Goal: Task Accomplishment & Management: Manage account settings

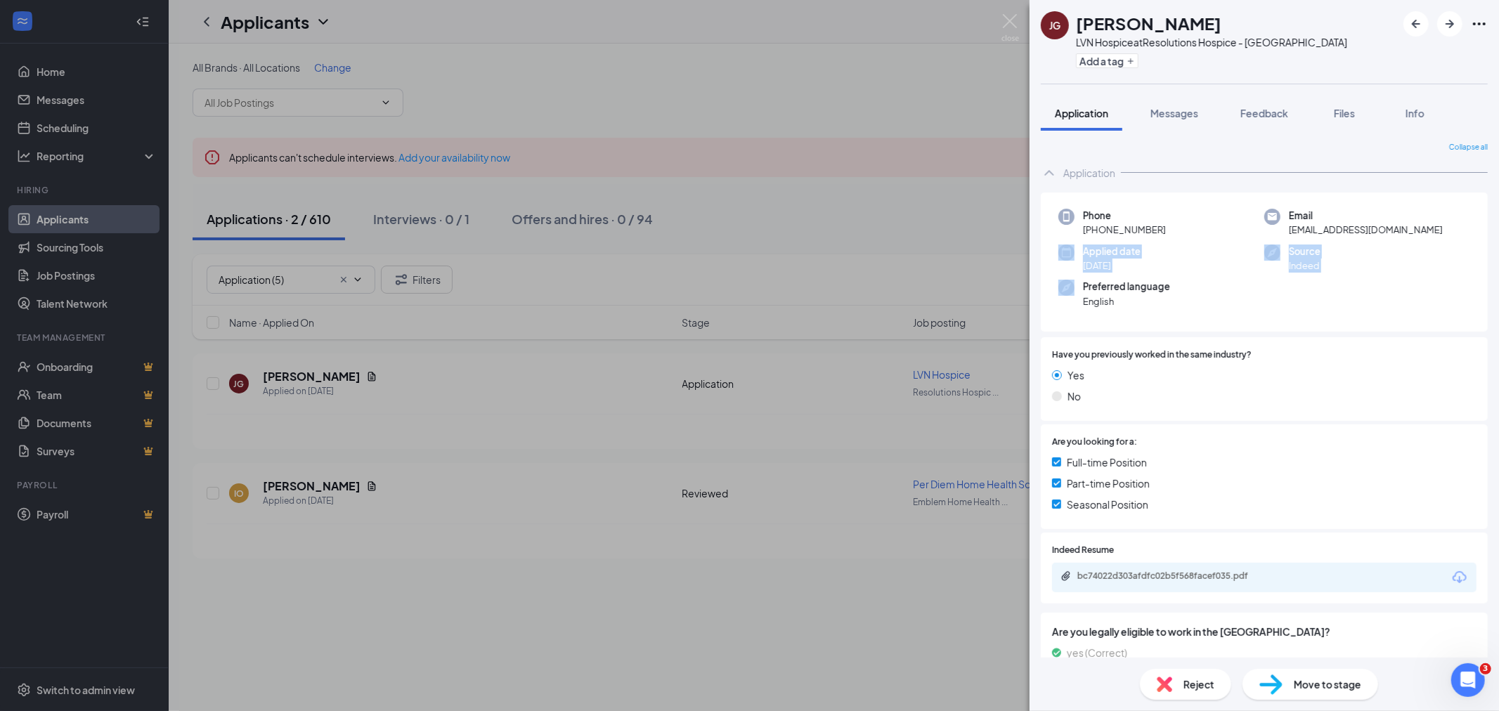
click at [70, 275] on div "[PERSON_NAME] LVN Hospice at Resolutions Hospice - Austin Add a tag Application…" at bounding box center [749, 355] width 1499 height 711
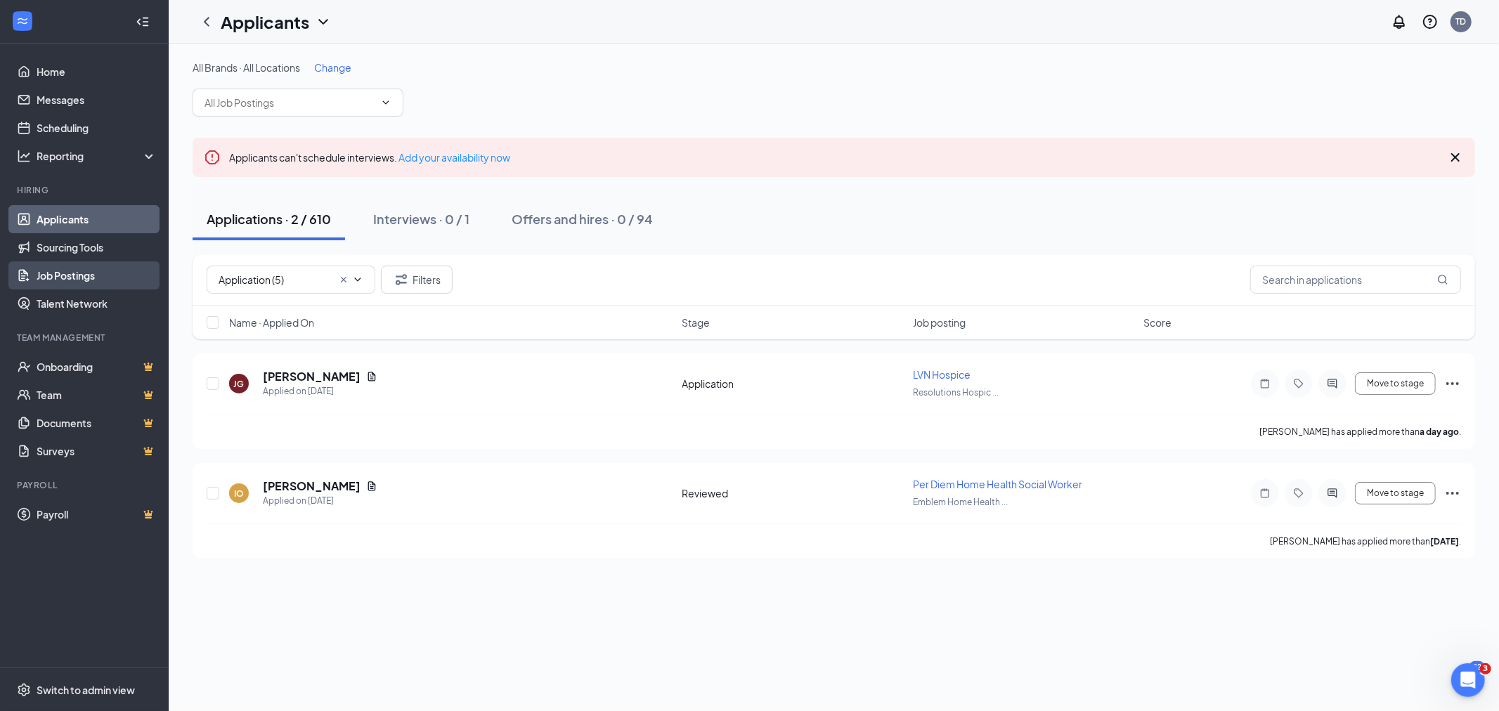
drag, startPoint x: 70, startPoint y: 275, endPoint x: 115, endPoint y: 268, distance: 44.8
click at [70, 275] on link "Job Postings" at bounding box center [97, 275] width 120 height 28
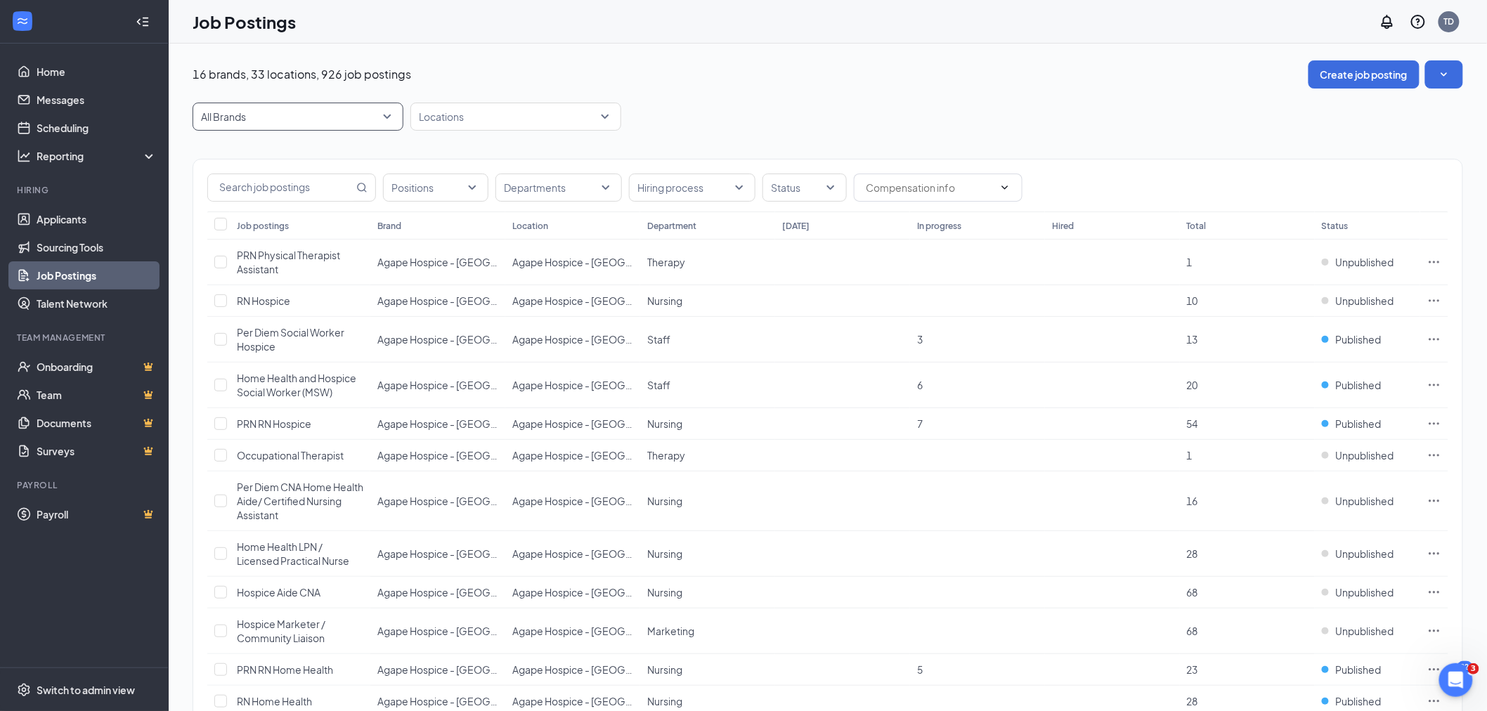
click at [292, 107] on span "All Brands" at bounding box center [298, 116] width 194 height 27
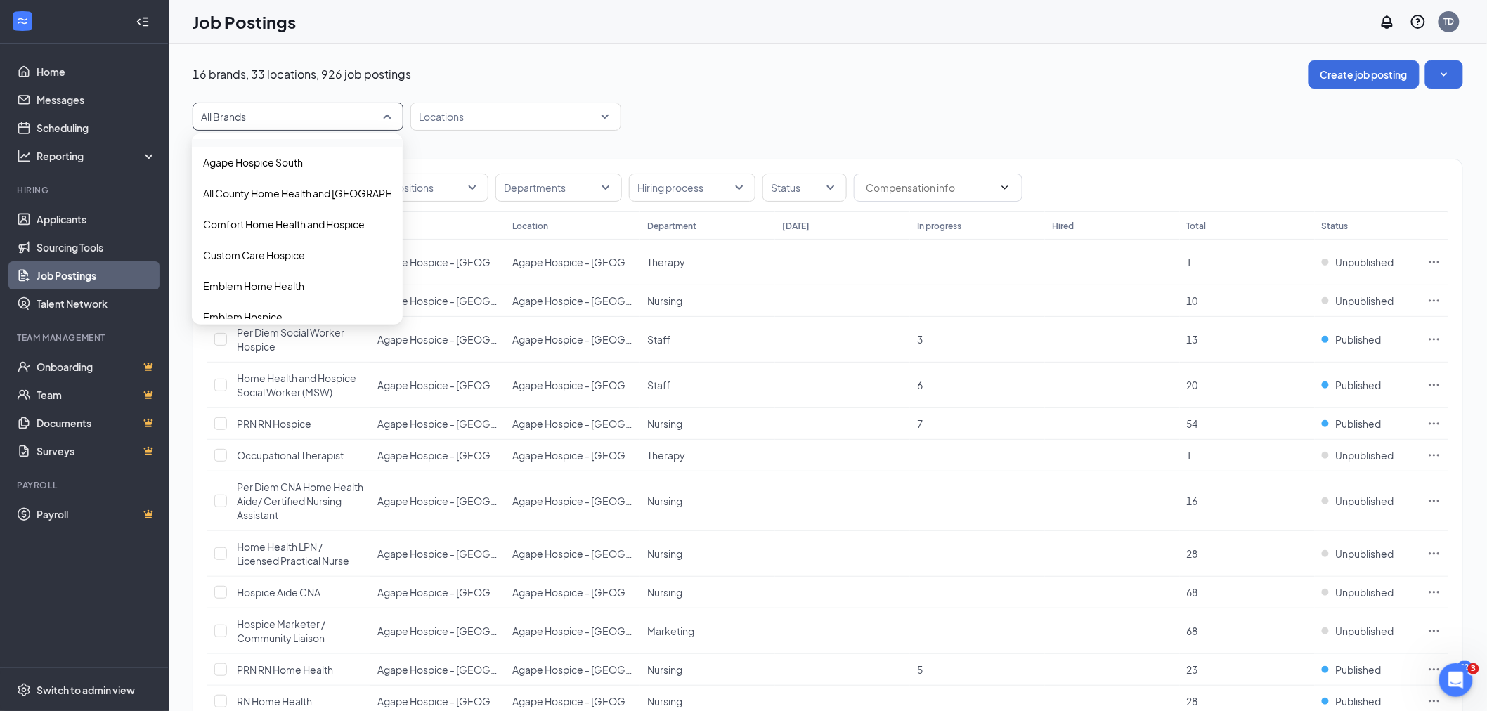
scroll to position [78, 0]
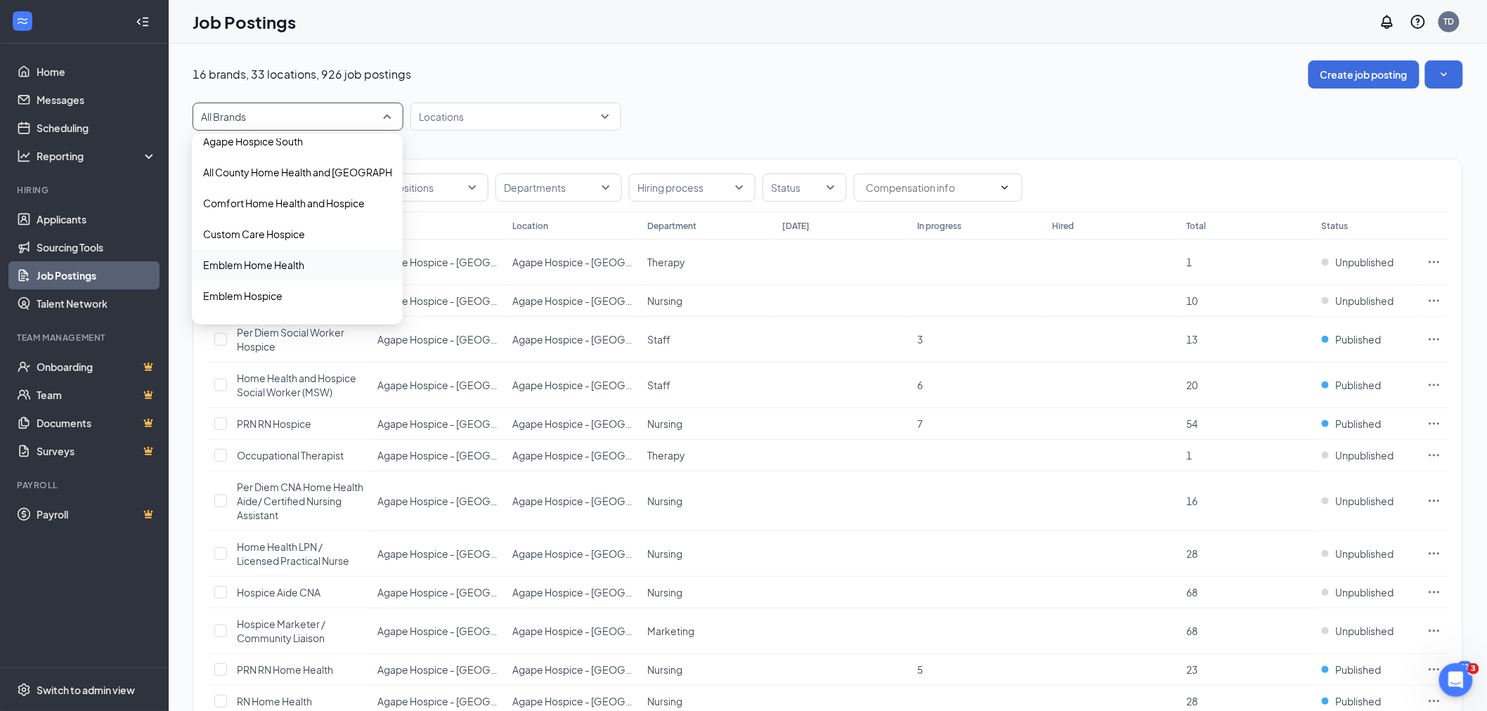
click at [299, 260] on p "Emblem Home Health" at bounding box center [253, 265] width 101 height 14
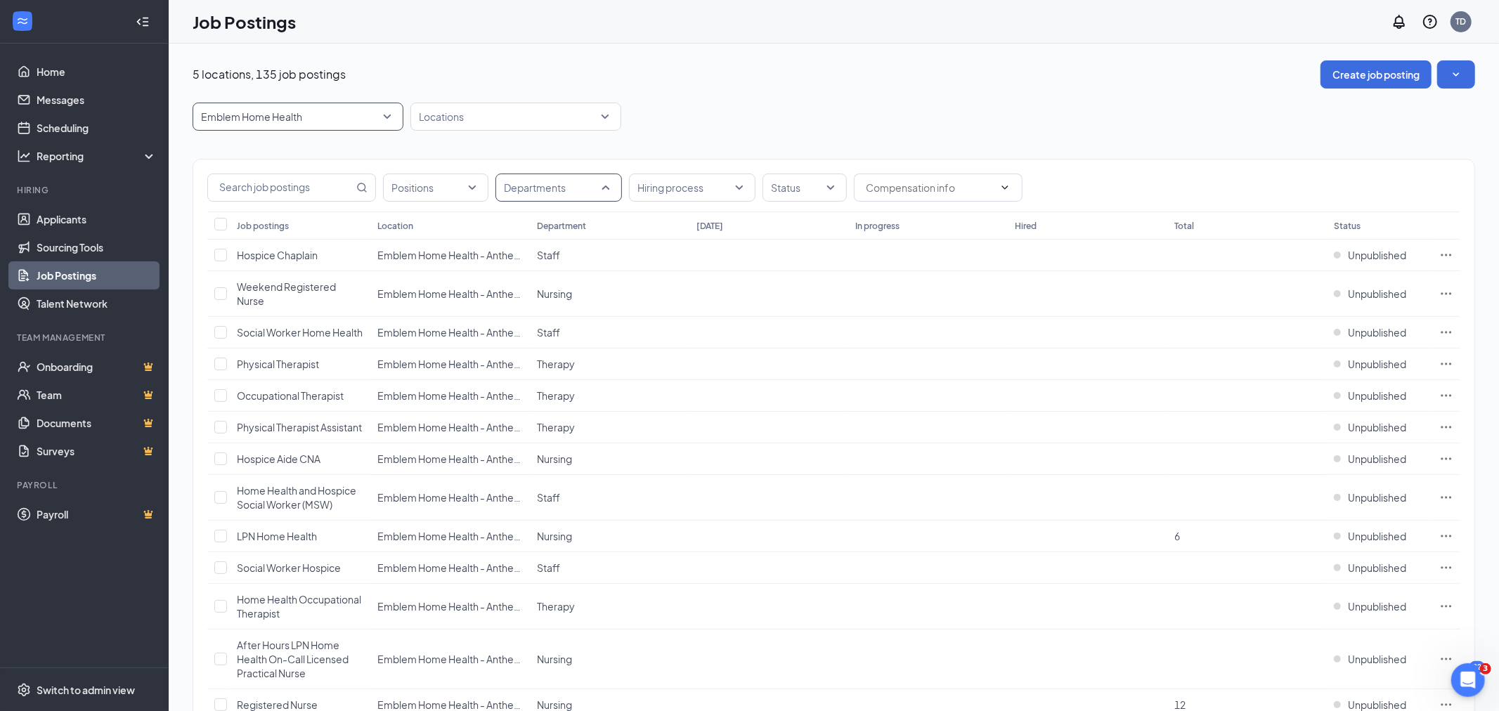
click at [573, 188] on div at bounding box center [551, 187] width 105 height 22
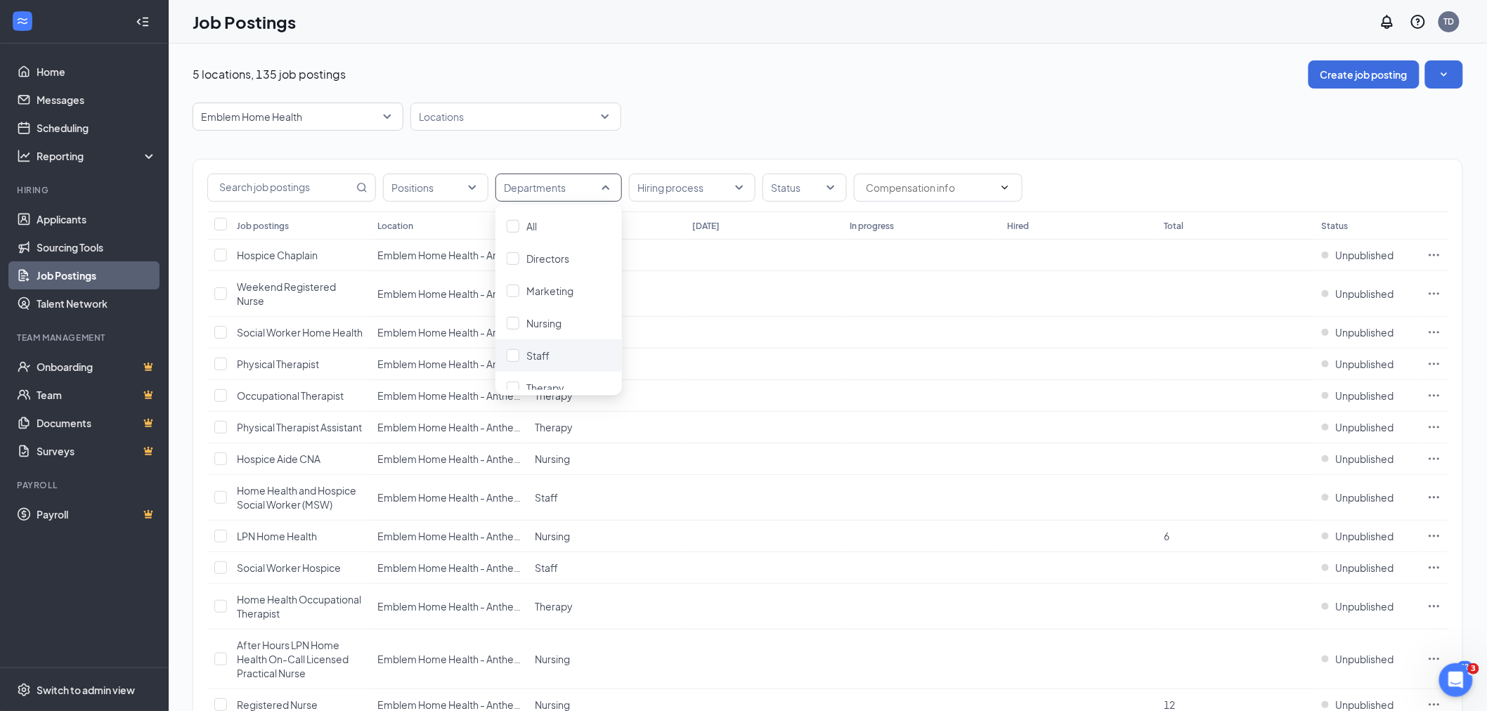
click at [559, 364] on div "Staff" at bounding box center [559, 355] width 127 height 32
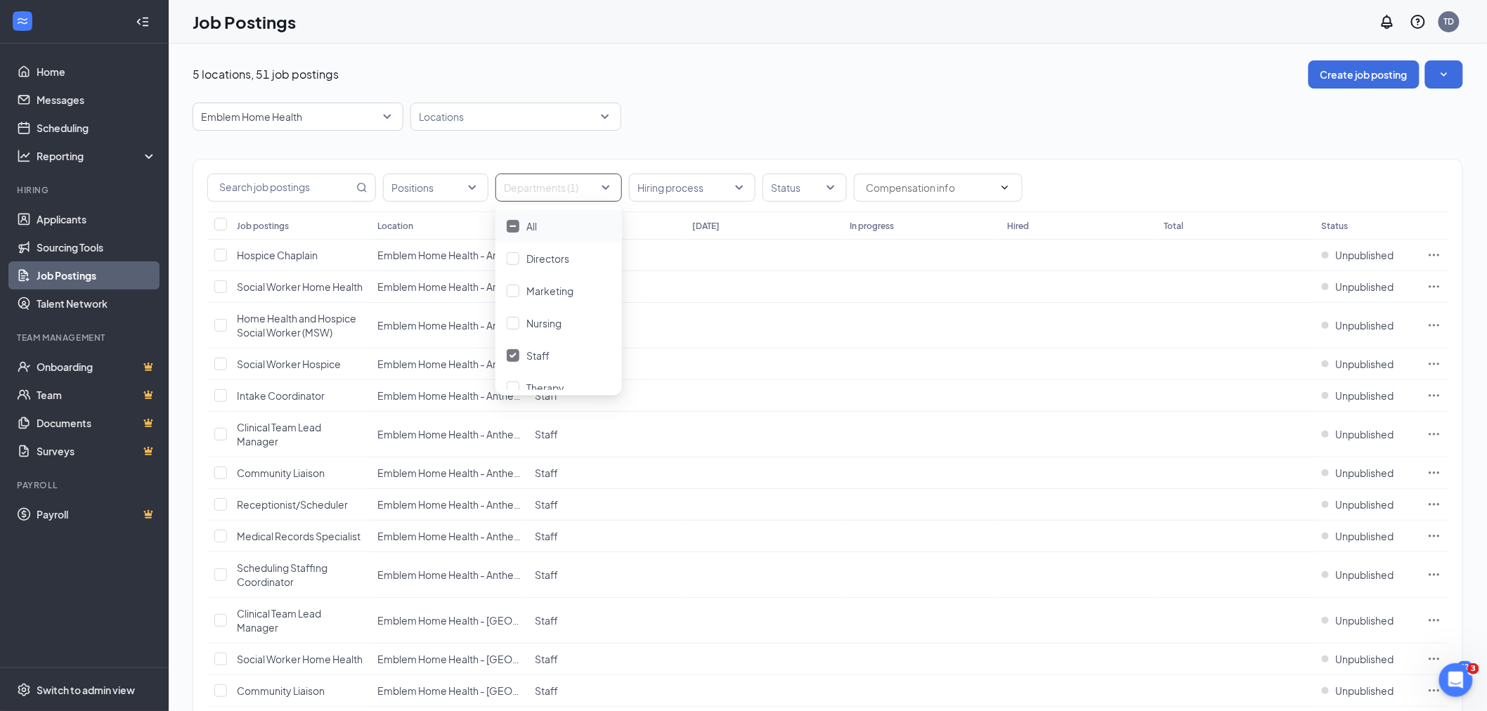
click at [751, 117] on div "Emblem Home Health 9743 9438 9437 All Brands Agape Hospice - [GEOGRAPHIC_DATA] …" at bounding box center [828, 117] width 1271 height 28
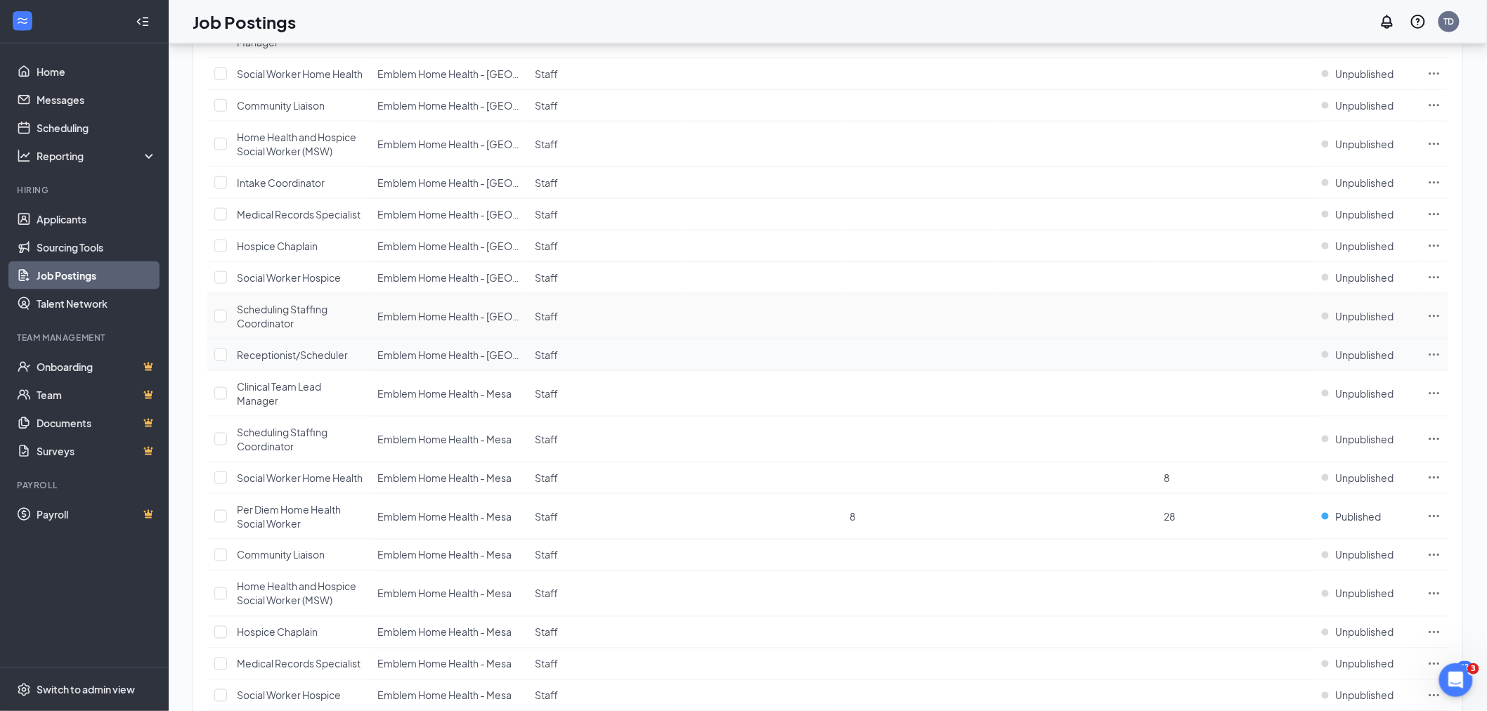
scroll to position [624, 0]
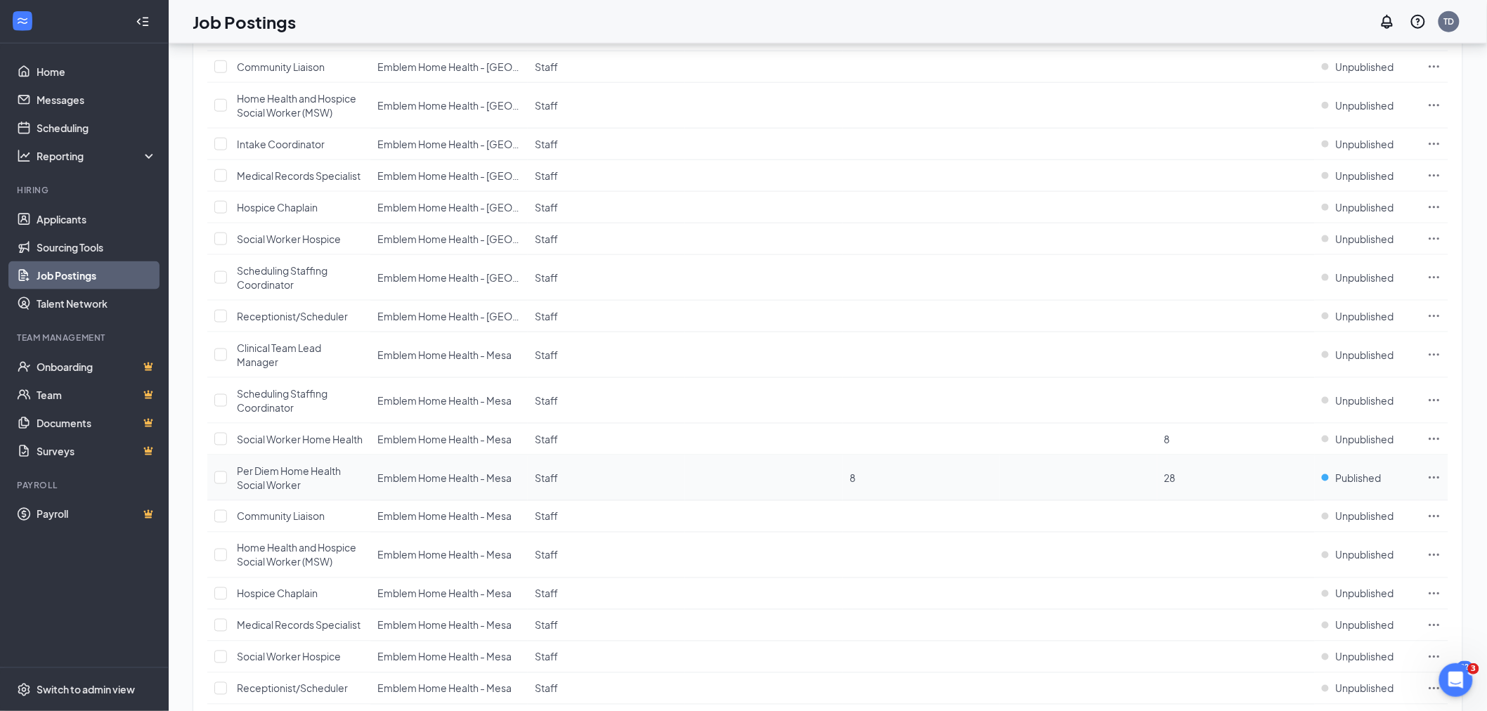
click at [1432, 485] on icon "Ellipses" at bounding box center [1435, 478] width 14 height 14
click at [1294, 548] on span "Edit job posting" at bounding box center [1277, 550] width 71 height 13
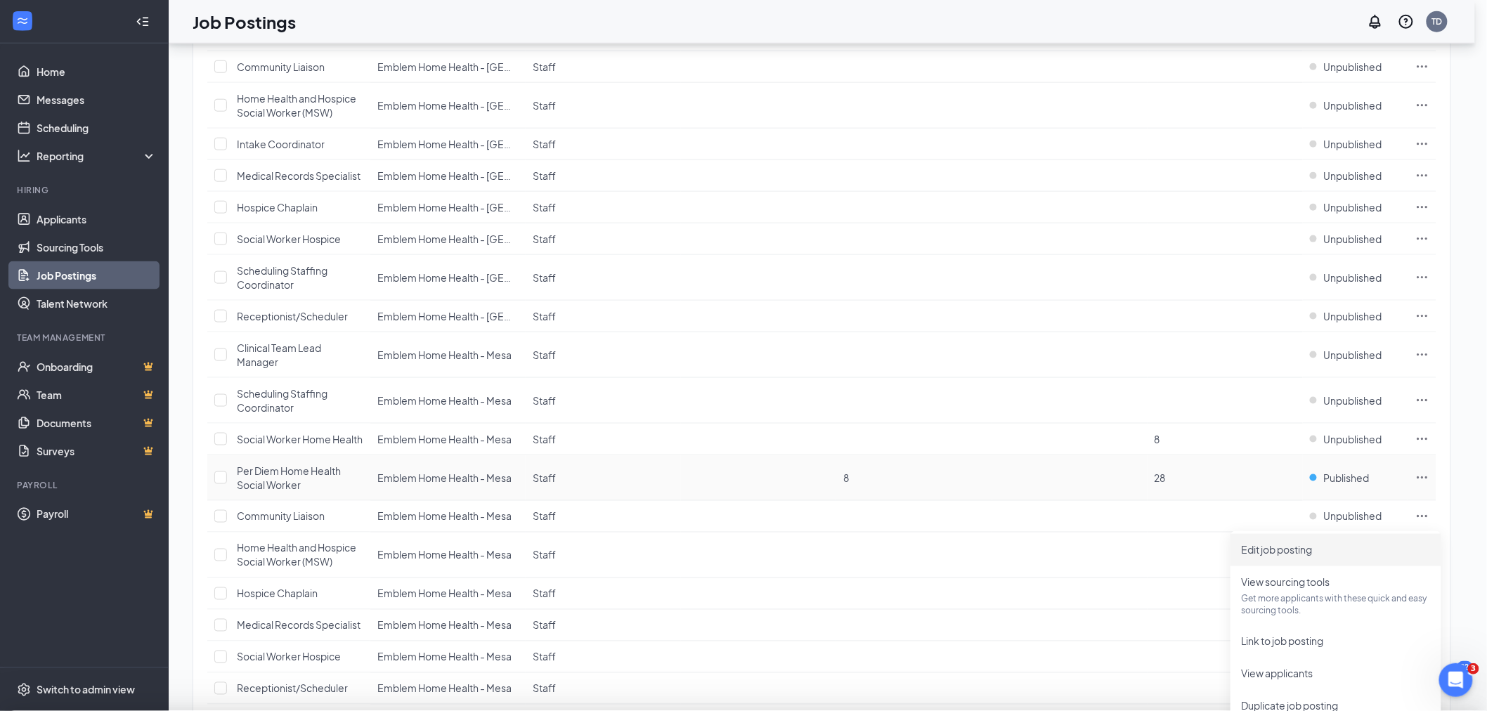
type input "Per Diem Home Health Social Worker"
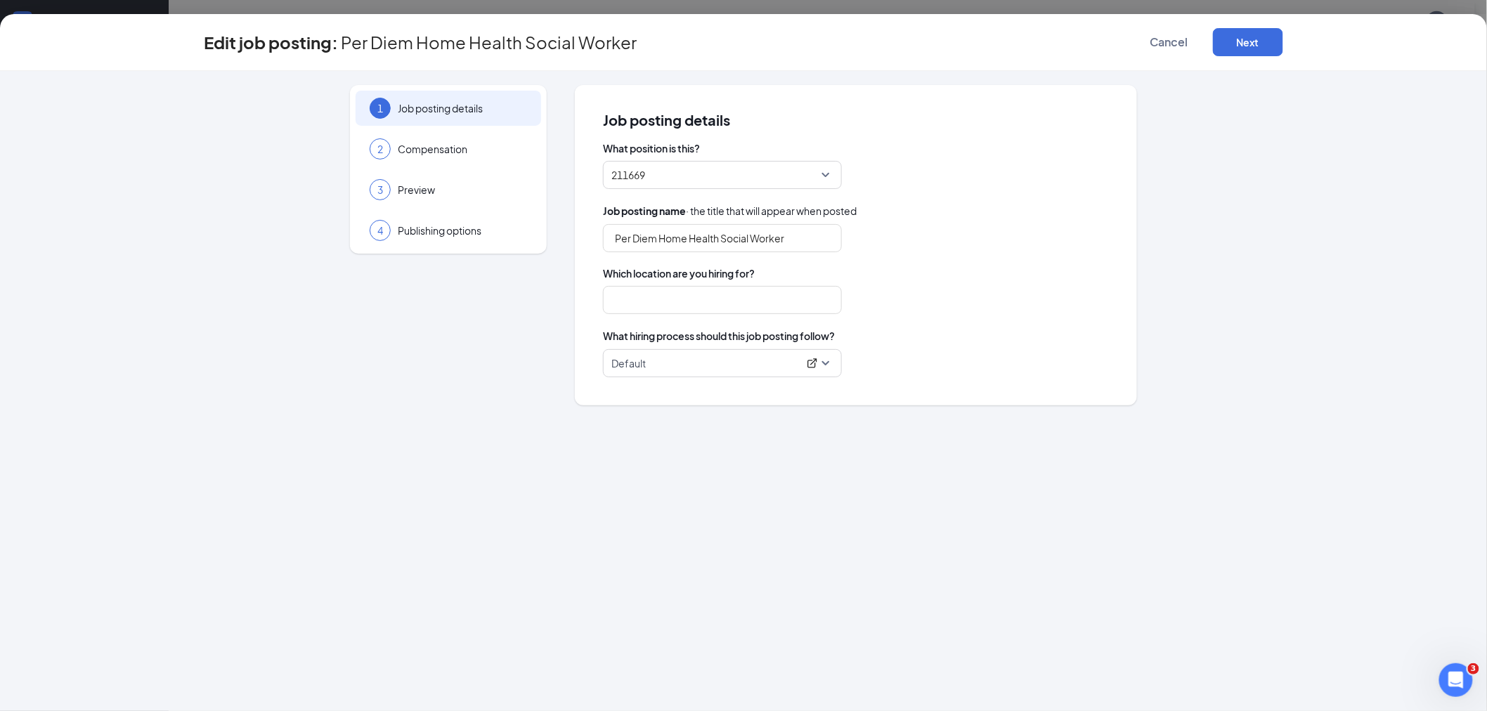
type input "Emblem Home Health - Mesa"
click at [1256, 38] on button "Next" at bounding box center [1248, 42] width 70 height 28
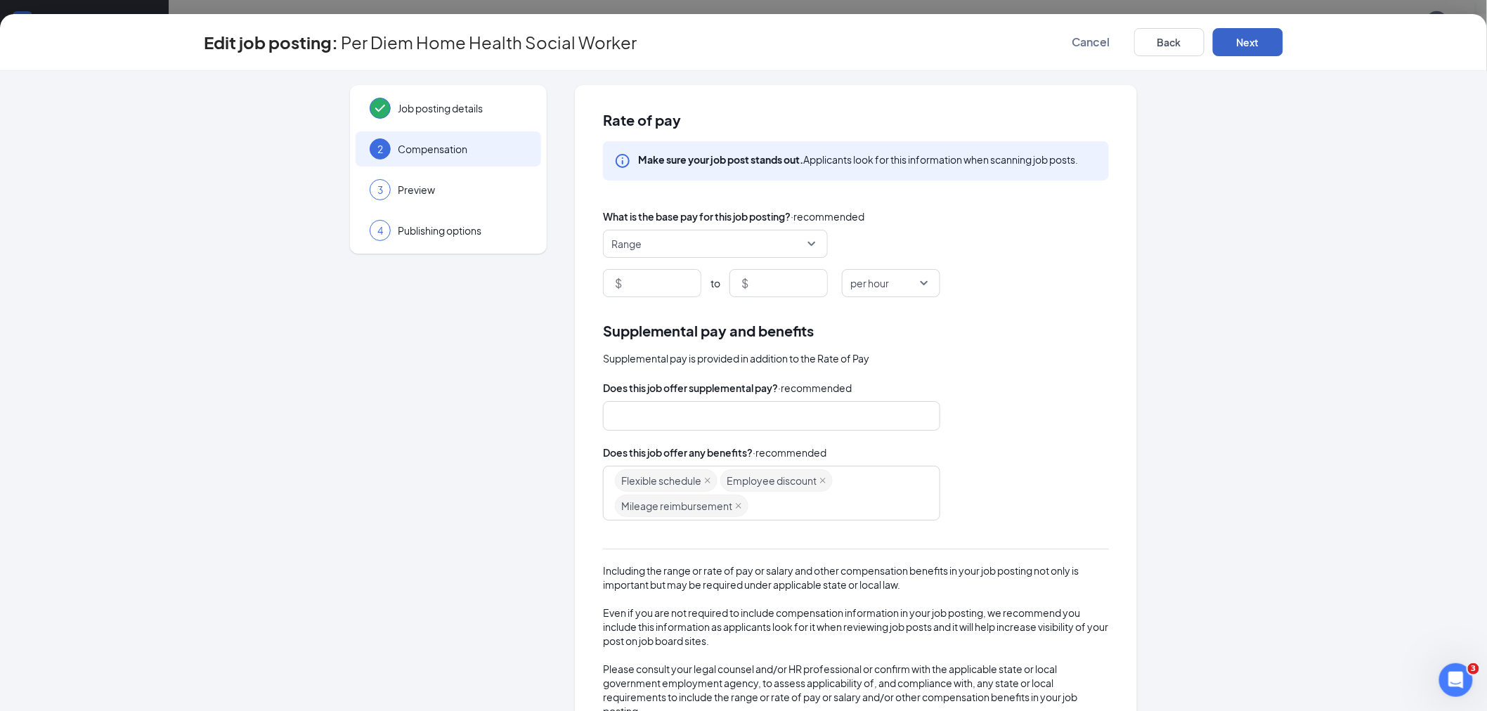
click at [1246, 34] on button "Next" at bounding box center [1248, 42] width 70 height 28
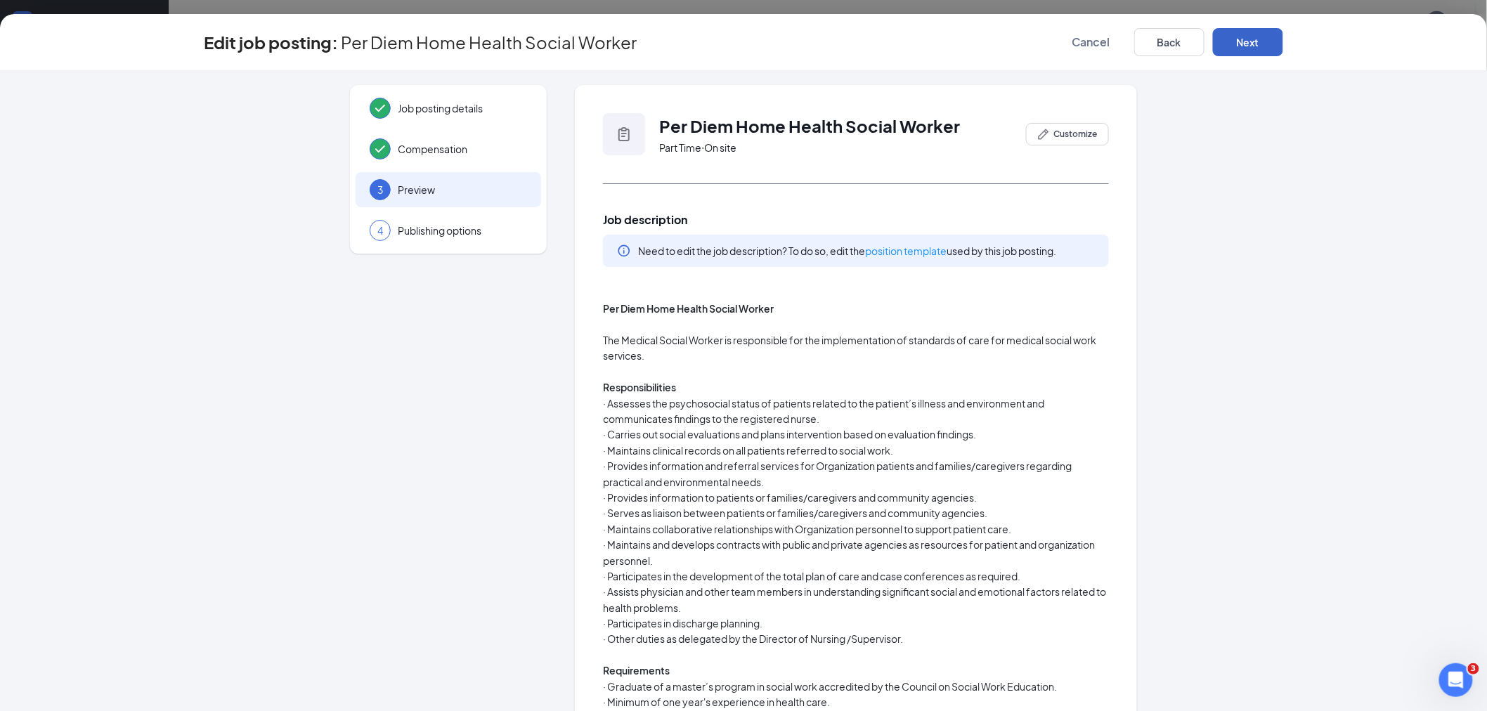
click at [1246, 35] on button "Next" at bounding box center [1248, 42] width 70 height 28
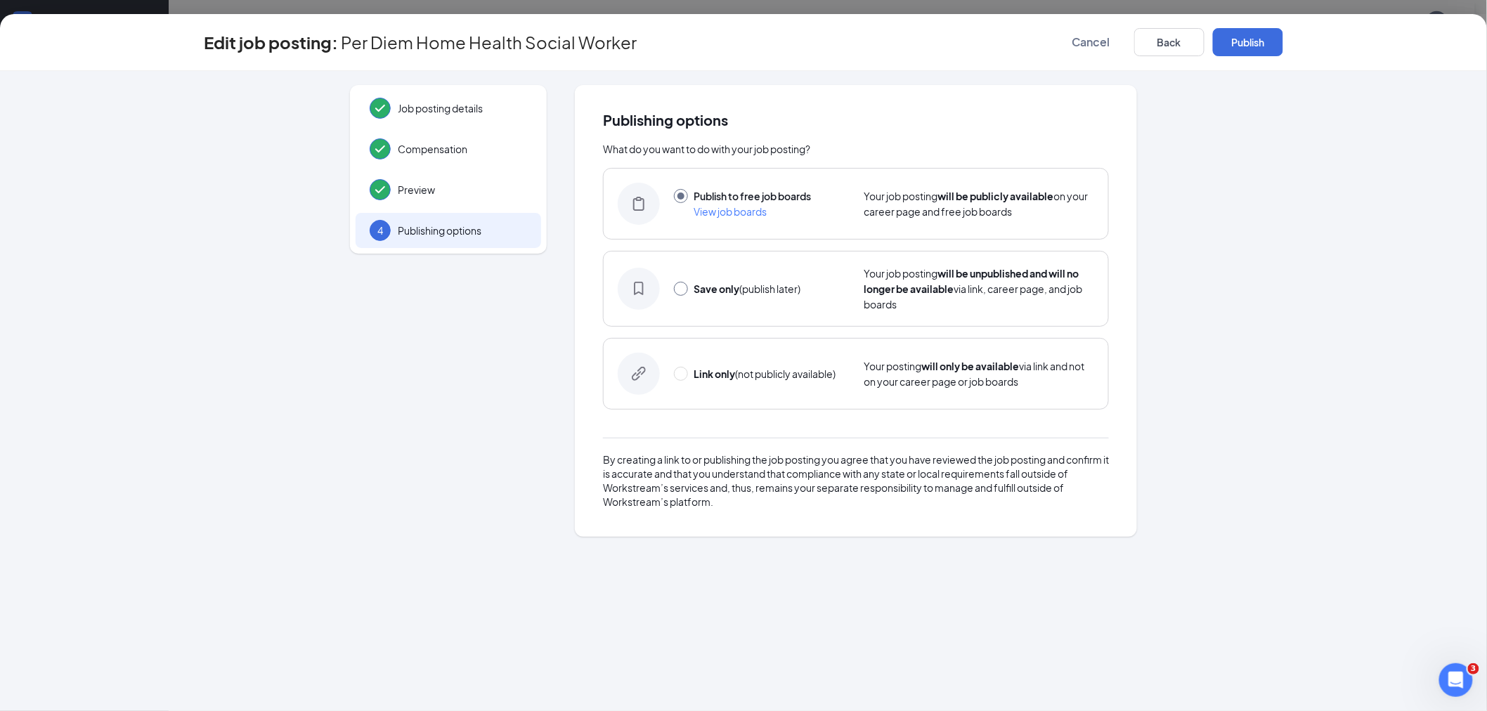
click at [674, 287] on input "radio" at bounding box center [681, 289] width 14 height 14
radio input "true"
radio input "false"
click at [1242, 37] on button "Save only" at bounding box center [1248, 42] width 70 height 28
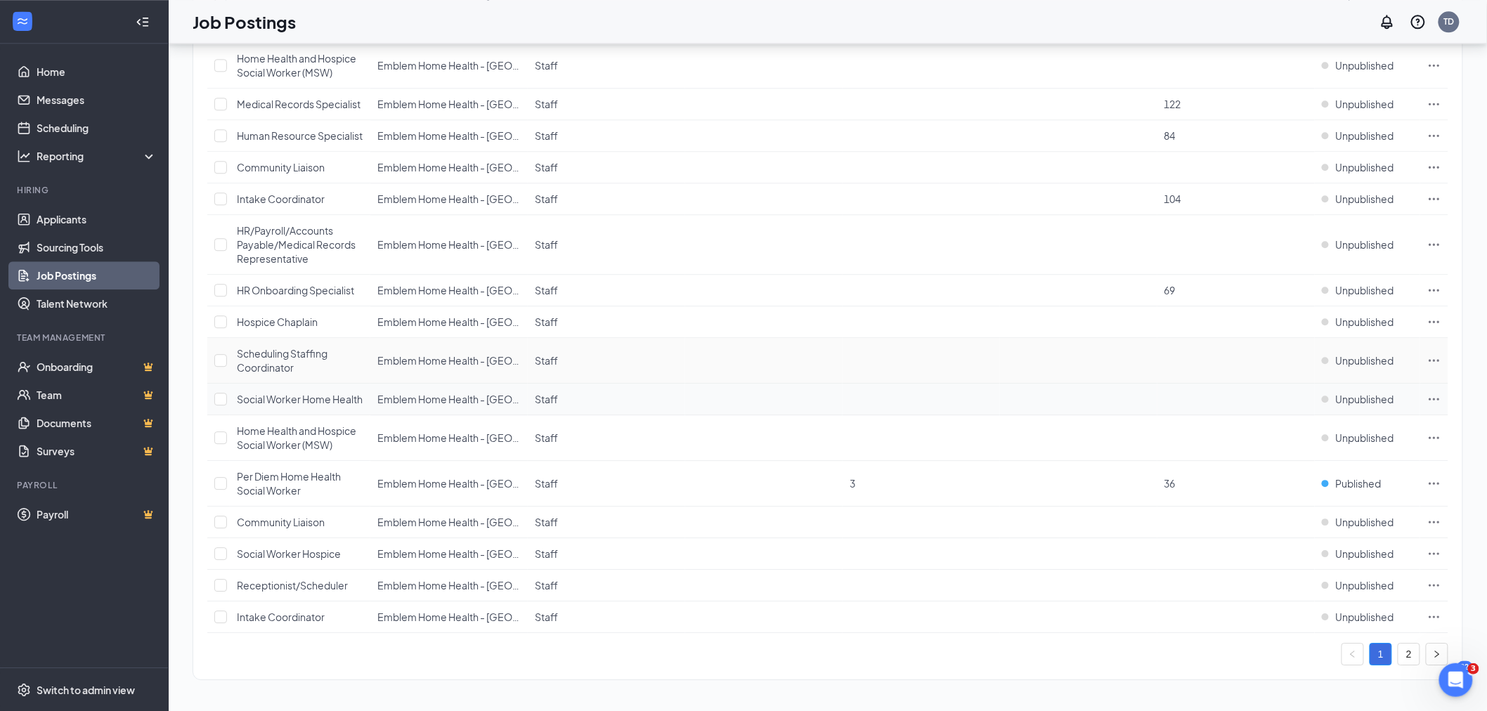
scroll to position [1515, 0]
click at [1435, 481] on icon "Ellipses" at bounding box center [1435, 484] width 14 height 14
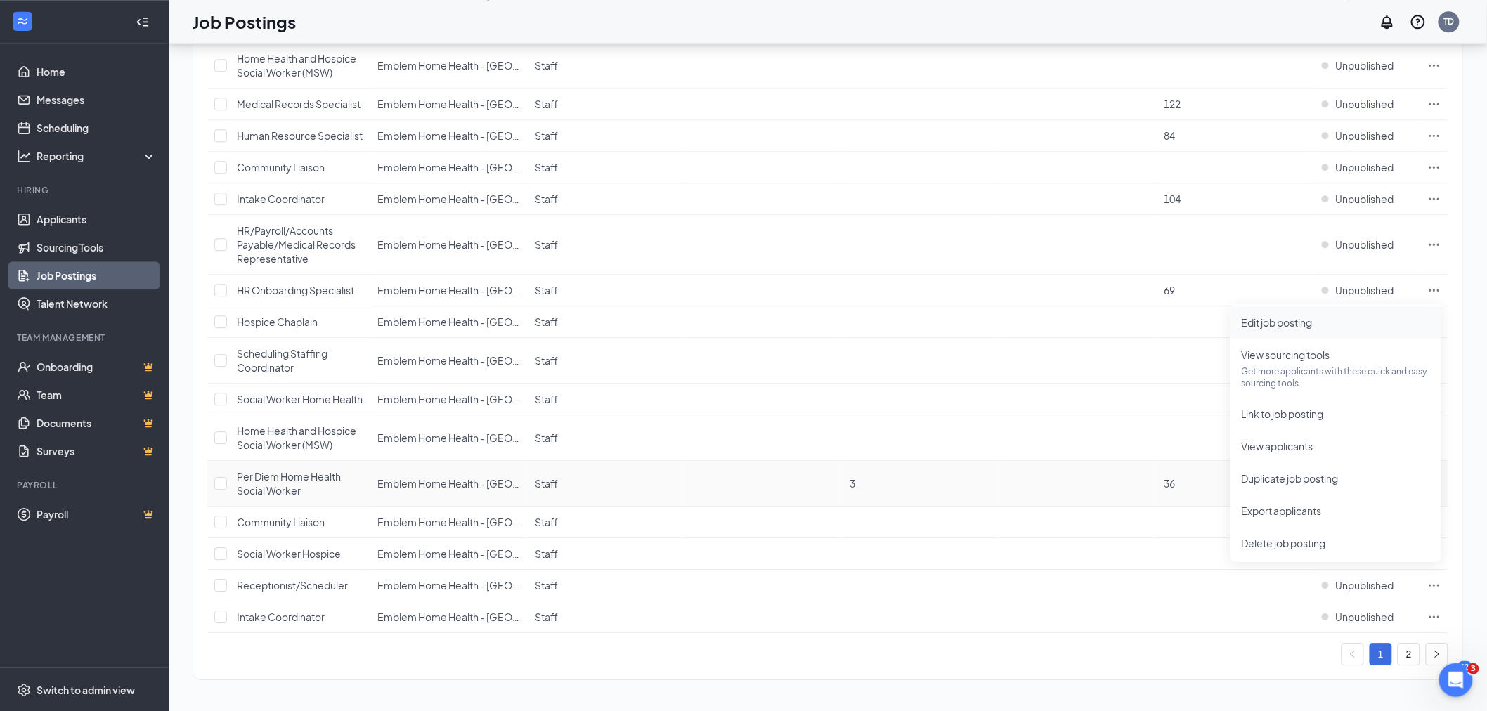
click at [1274, 316] on span "Edit job posting" at bounding box center [1277, 322] width 71 height 13
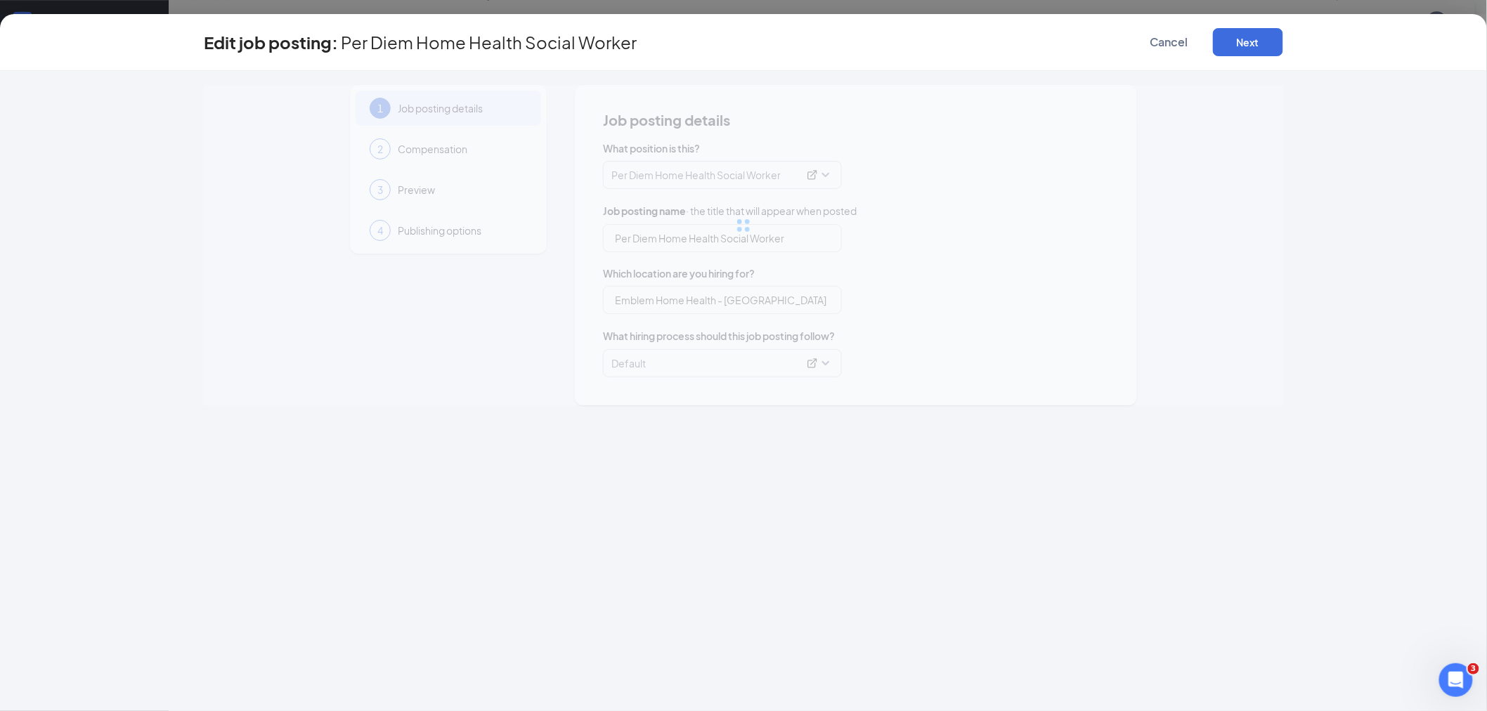
type input "Per Diem Home Health Social Worker"
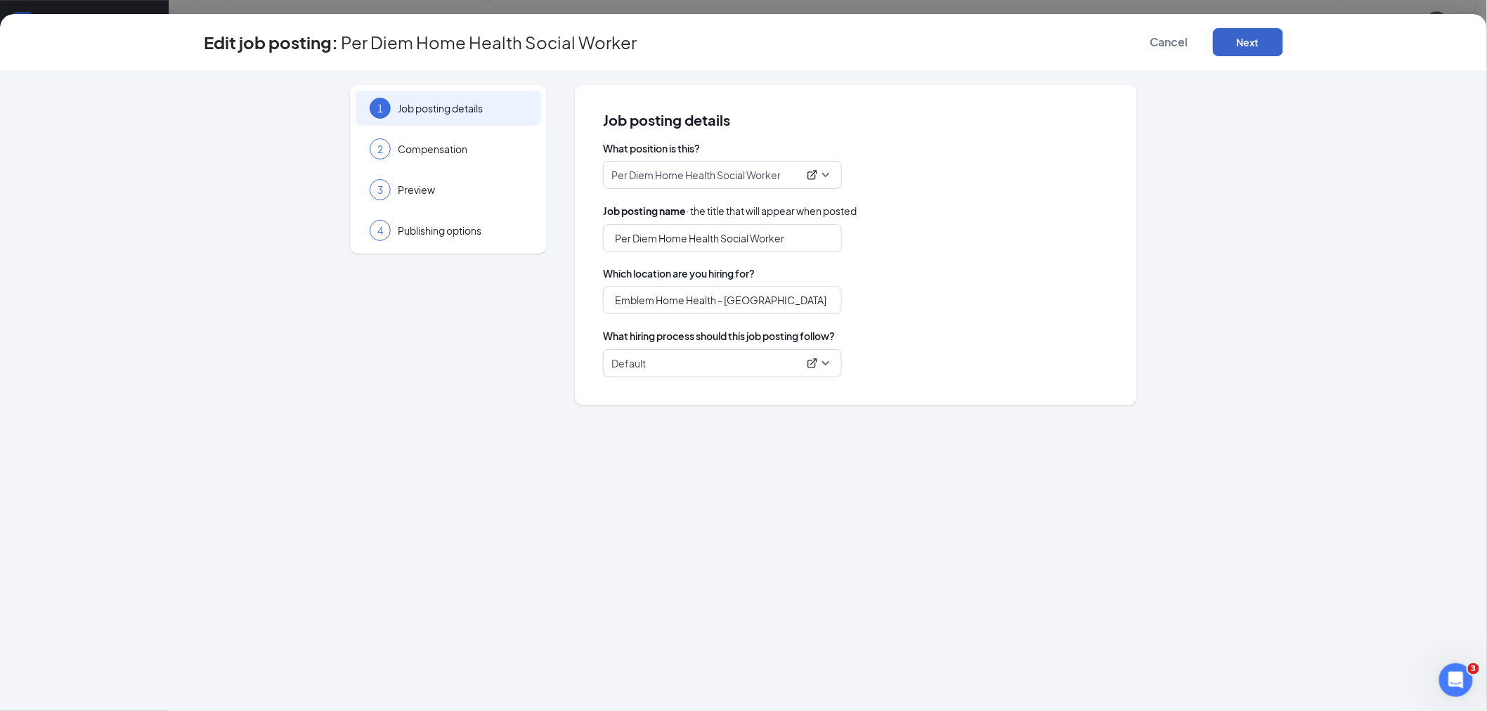
click at [1248, 39] on button "Next" at bounding box center [1248, 42] width 70 height 28
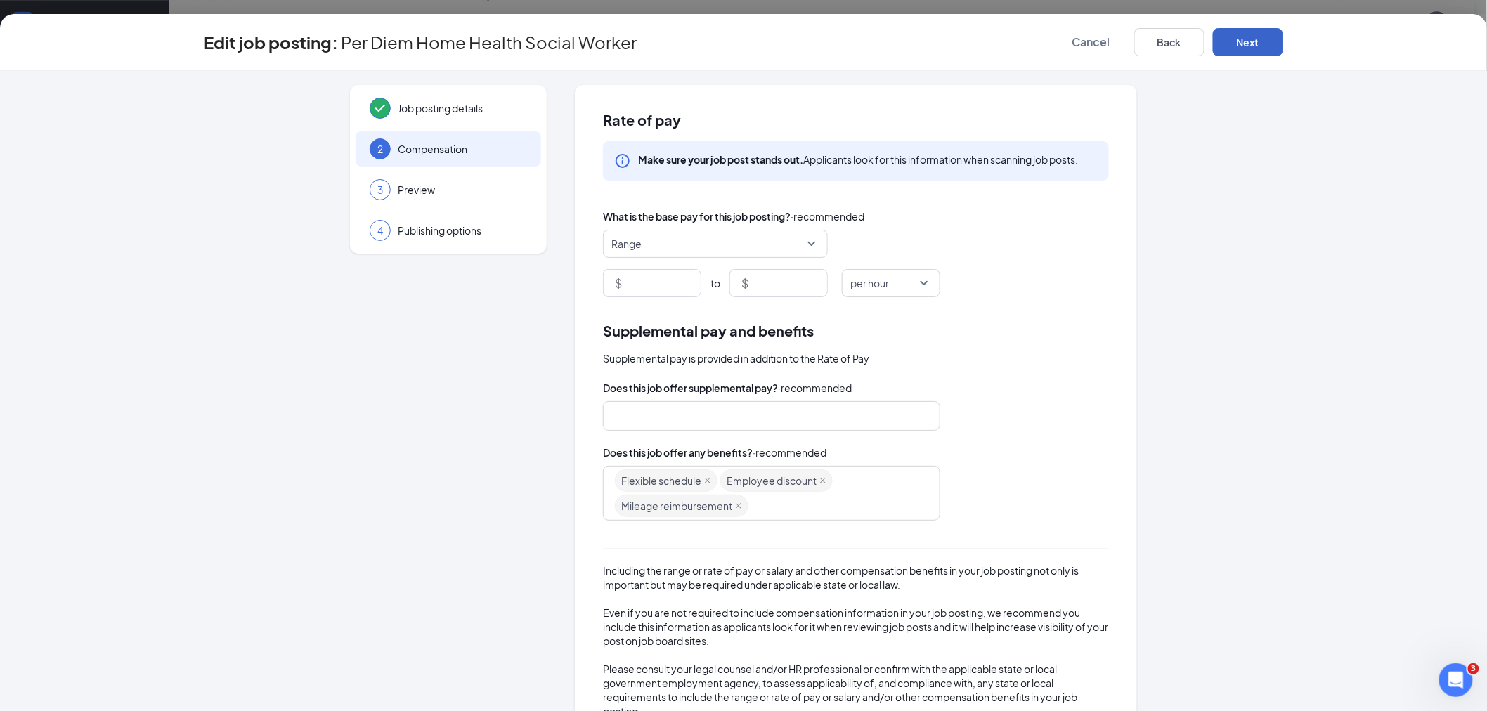
click at [1253, 41] on button "Next" at bounding box center [1248, 42] width 70 height 28
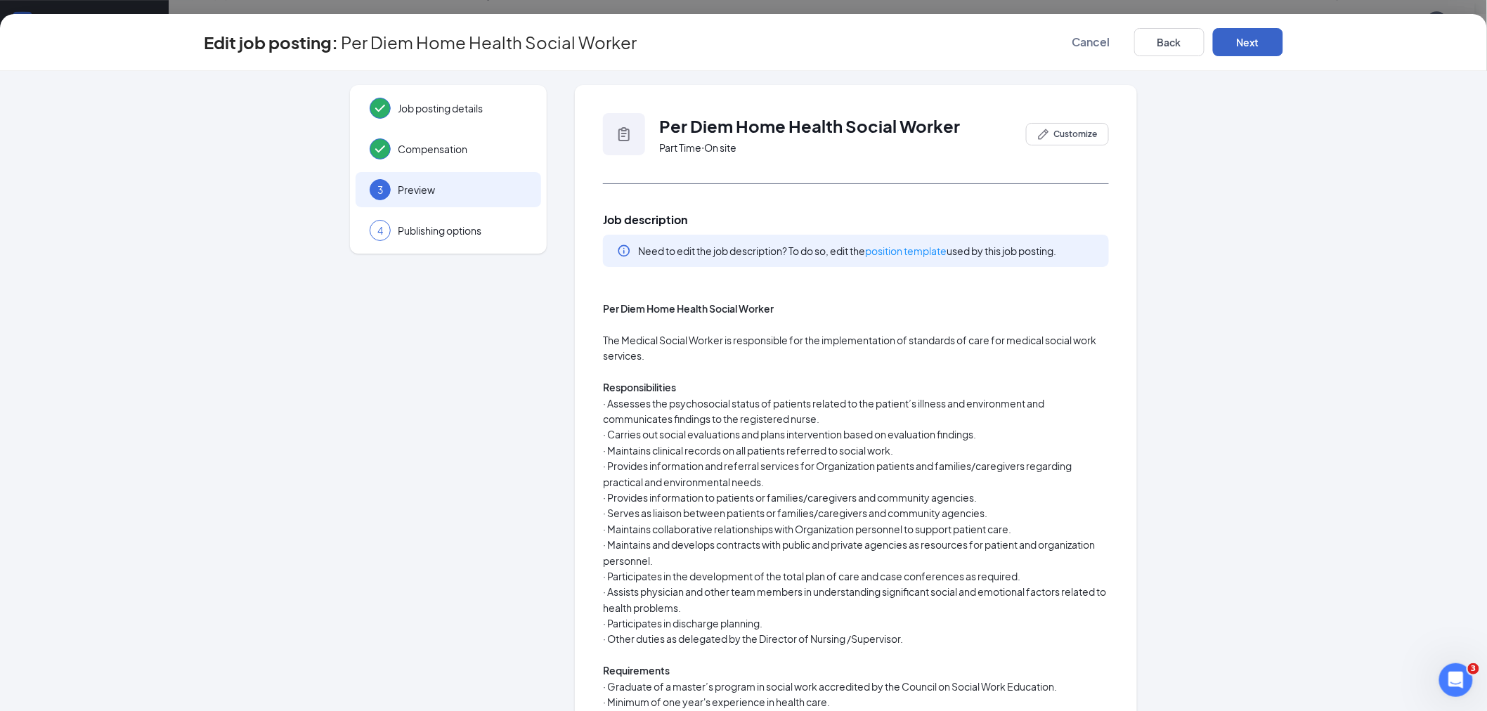
click at [1253, 41] on button "Next" at bounding box center [1248, 42] width 70 height 28
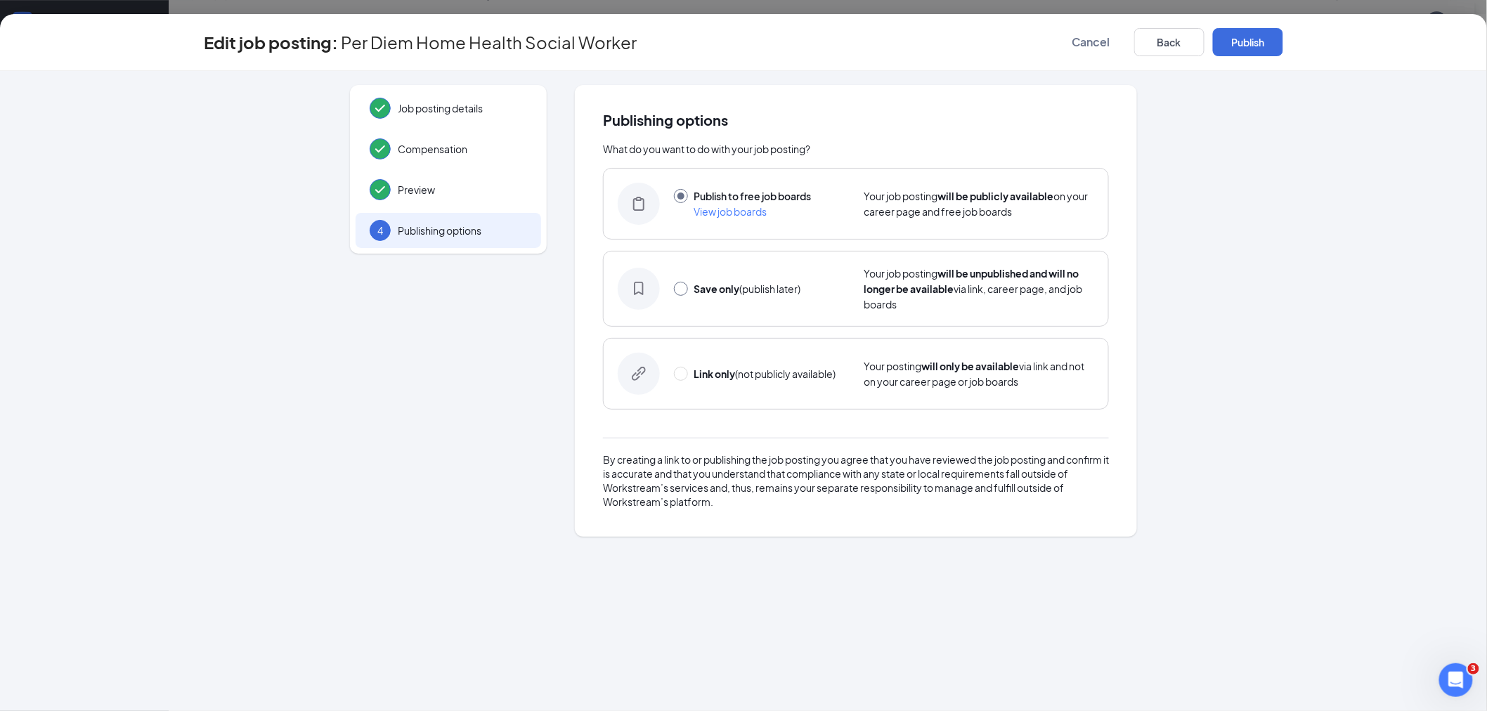
click at [682, 286] on input "radio" at bounding box center [681, 289] width 14 height 14
radio input "true"
radio input "false"
click at [1253, 35] on button "Save only" at bounding box center [1248, 42] width 70 height 28
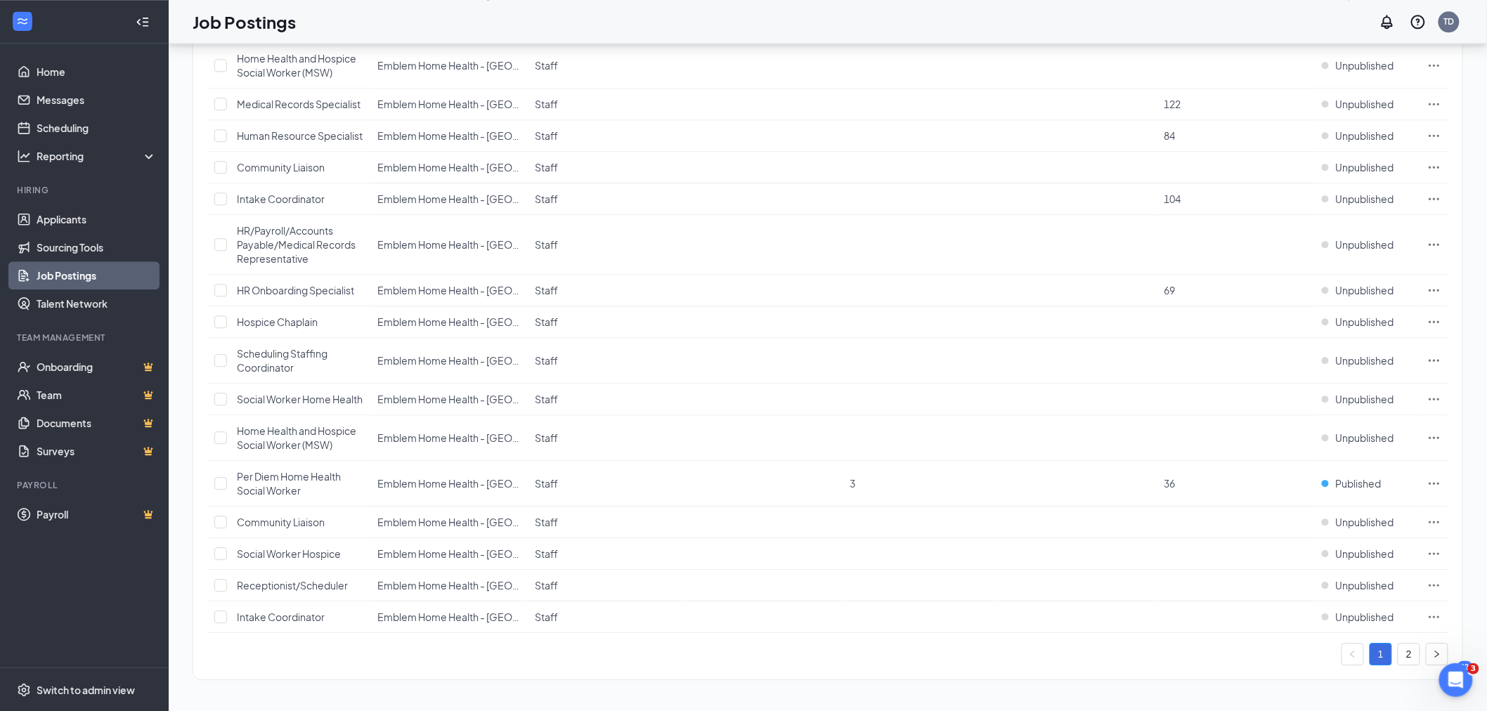
drag, startPoint x: 1409, startPoint y: 656, endPoint x: 1396, endPoint y: 649, distance: 14.5
click at [1409, 655] on link "2" at bounding box center [1409, 654] width 21 height 21
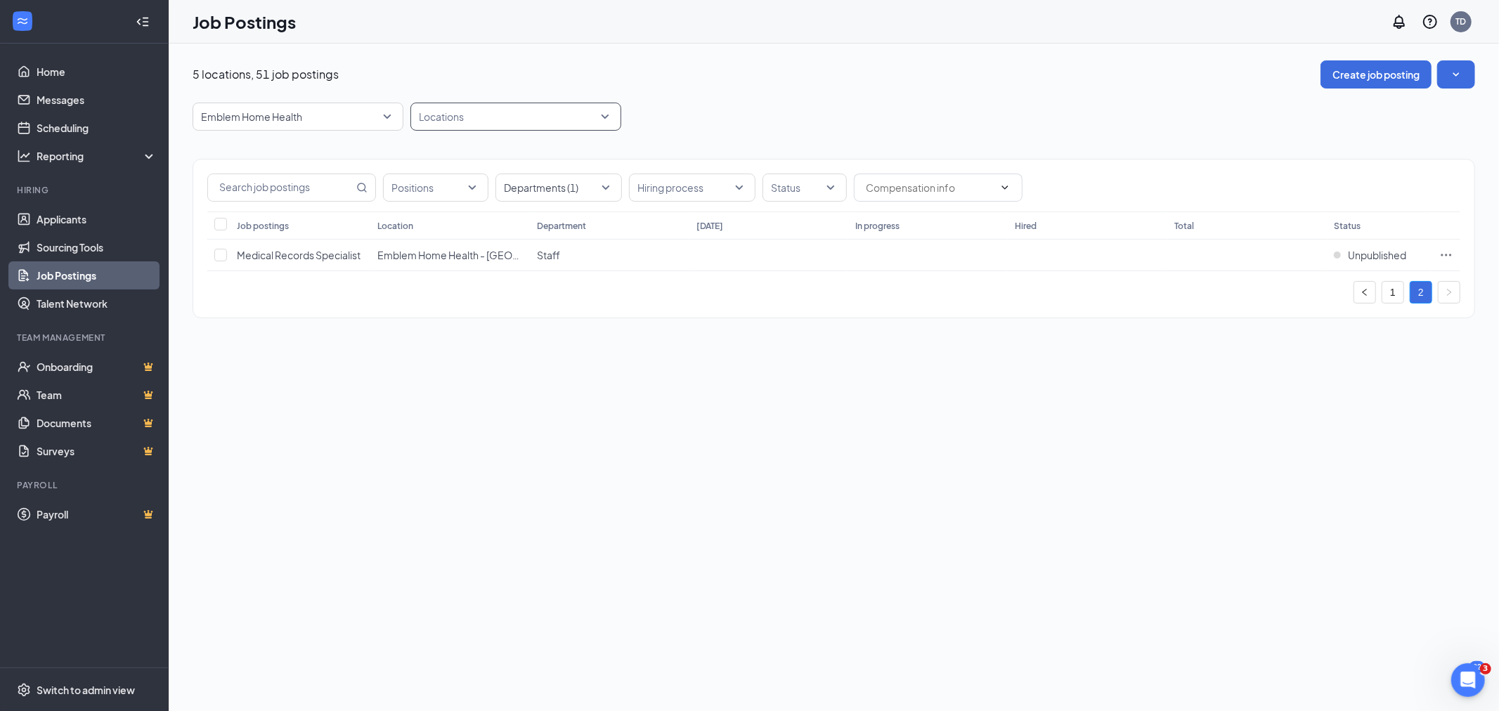
click at [480, 111] on div at bounding box center [509, 116] width 190 height 22
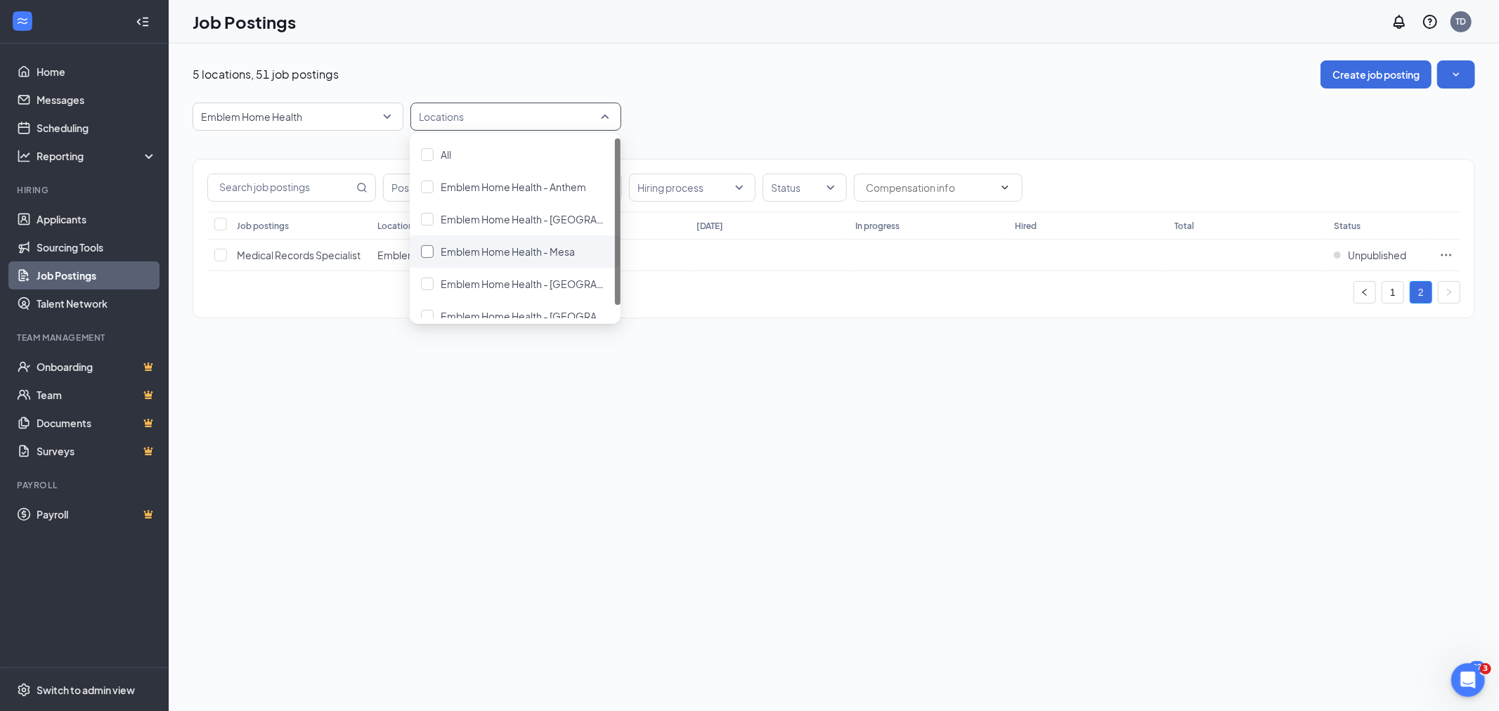
click at [543, 249] on span "Emblem Home Health - Mesa" at bounding box center [508, 251] width 134 height 13
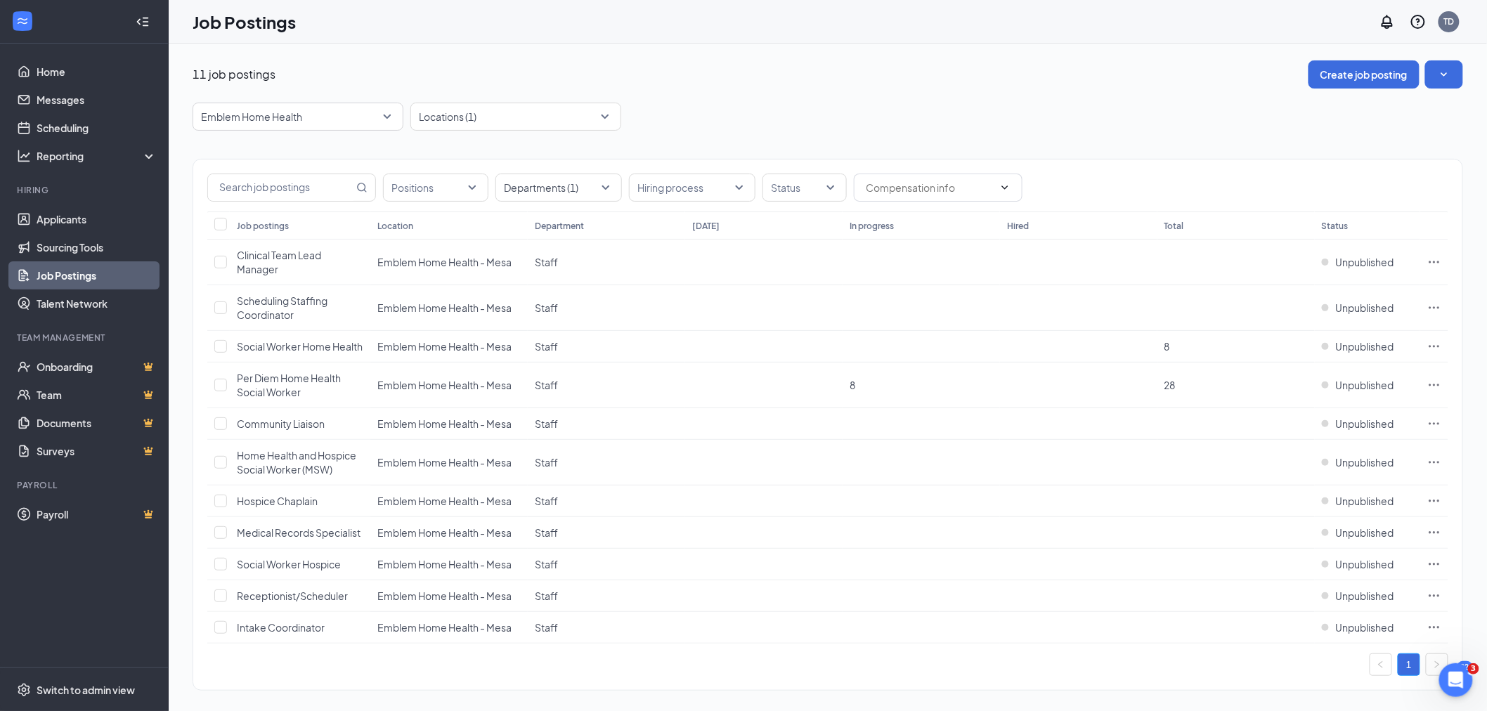
drag, startPoint x: 691, startPoint y: 127, endPoint x: 645, endPoint y: 148, distance: 51.0
click at [691, 125] on div "Emblem Home Health 9743 9438 9437 All Brands [GEOGRAPHIC_DATA] - [GEOGRAPHIC_DA…" at bounding box center [828, 117] width 1271 height 28
click at [564, 188] on div at bounding box center [551, 187] width 105 height 22
click at [529, 357] on span "Staff" at bounding box center [537, 355] width 23 height 13
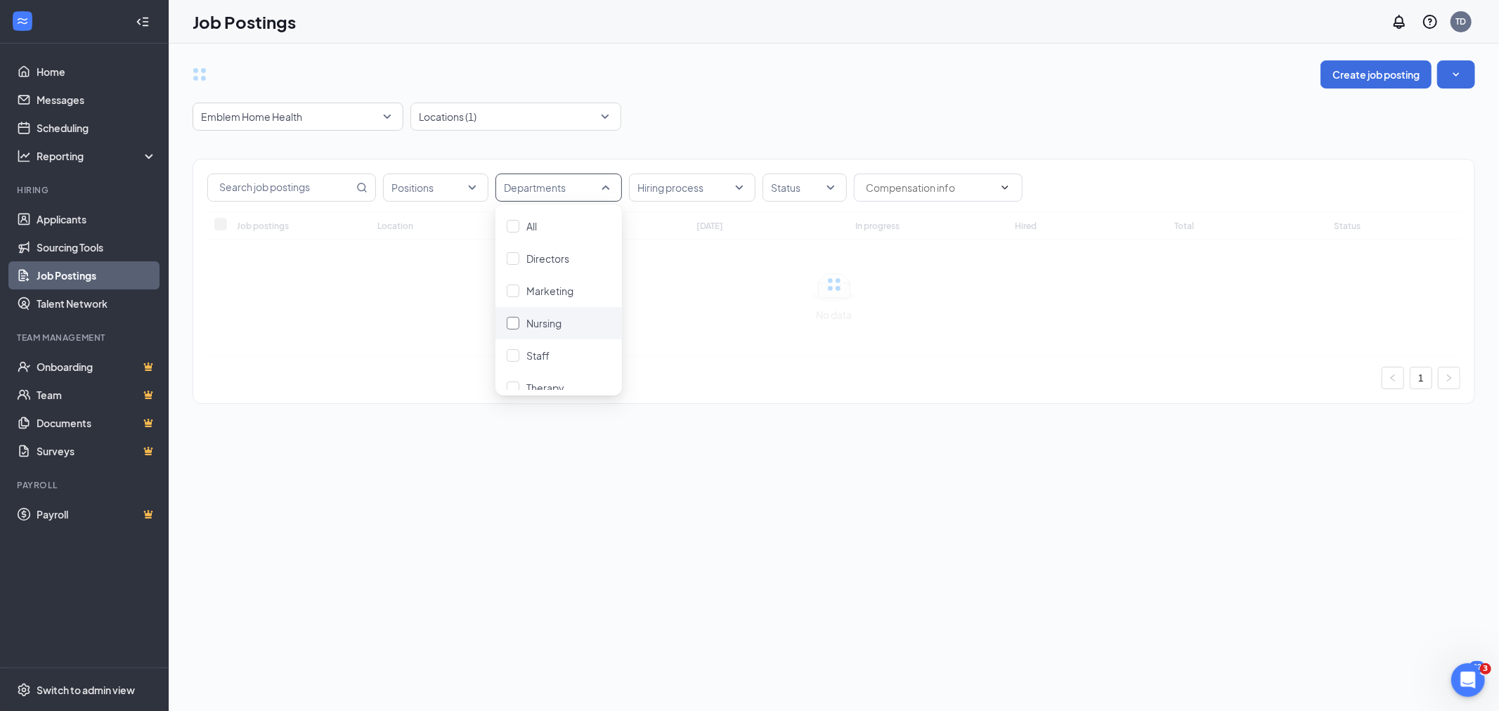
click at [546, 319] on span "Nursing" at bounding box center [543, 323] width 35 height 13
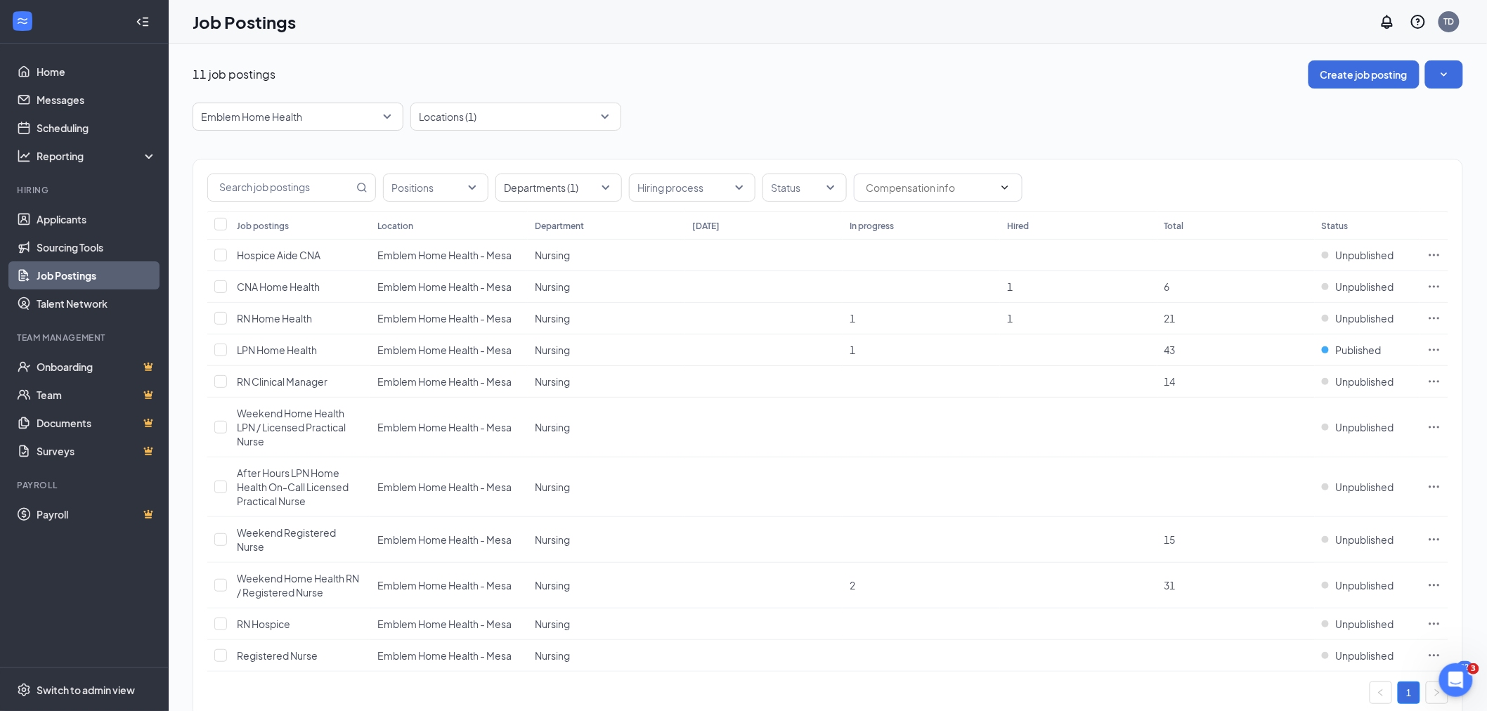
click at [938, 120] on div "Emblem Home Health 9743 9438 9437 All Brands [GEOGRAPHIC_DATA] - [GEOGRAPHIC_DA…" at bounding box center [828, 117] width 1271 height 28
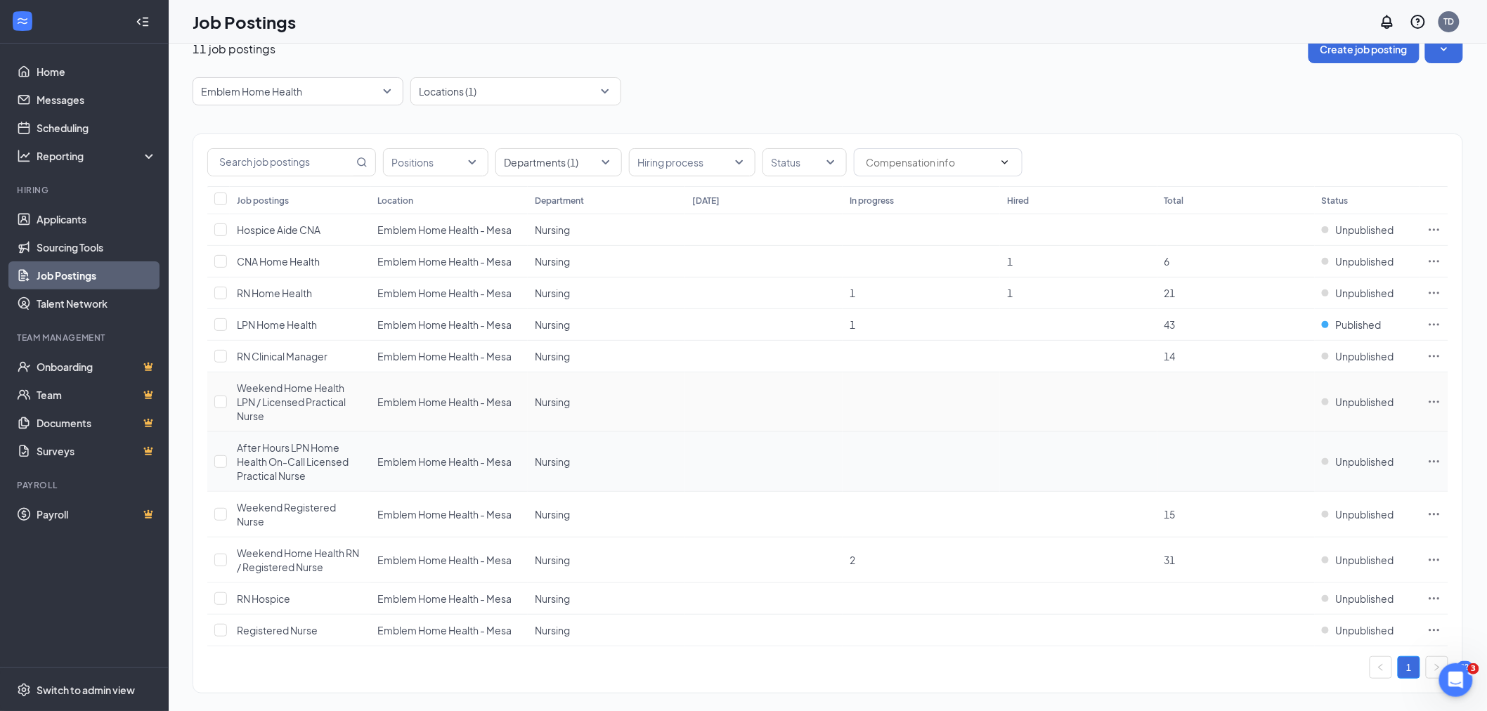
scroll to position [39, 0]
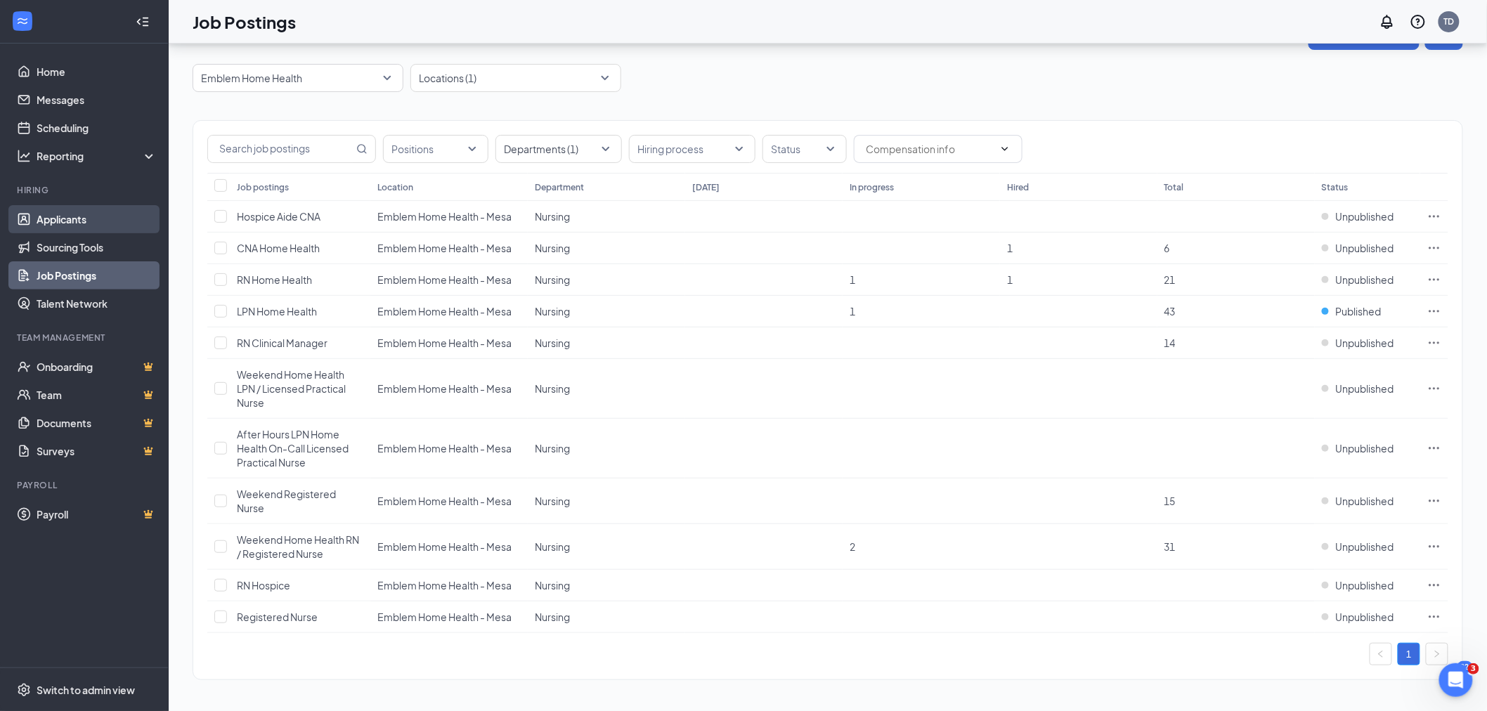
click at [57, 227] on link "Applicants" at bounding box center [97, 219] width 120 height 28
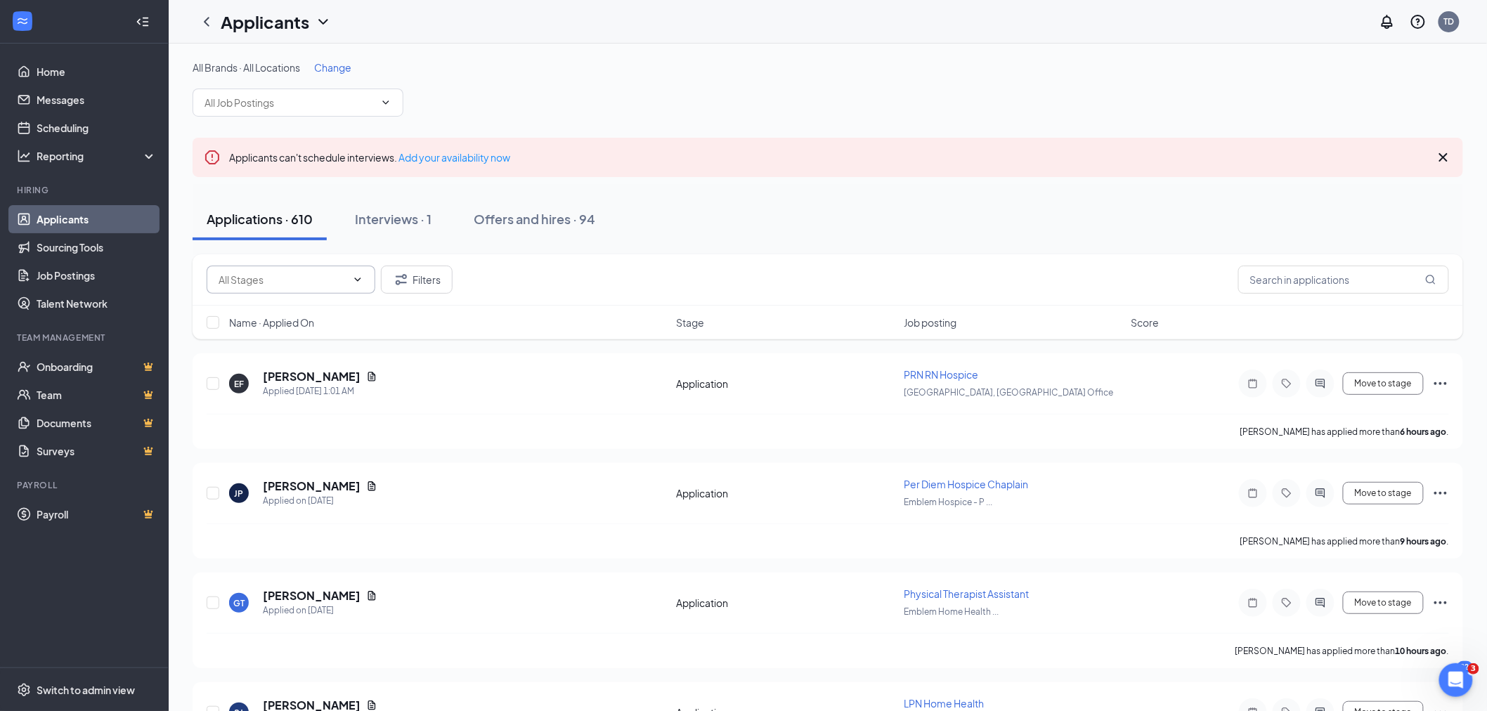
click at [281, 269] on span at bounding box center [291, 280] width 169 height 28
click at [273, 317] on div "Application (9)" at bounding box center [249, 311] width 65 height 15
type input "Application (9)"
click at [939, 321] on span "Job posting" at bounding box center [930, 323] width 53 height 14
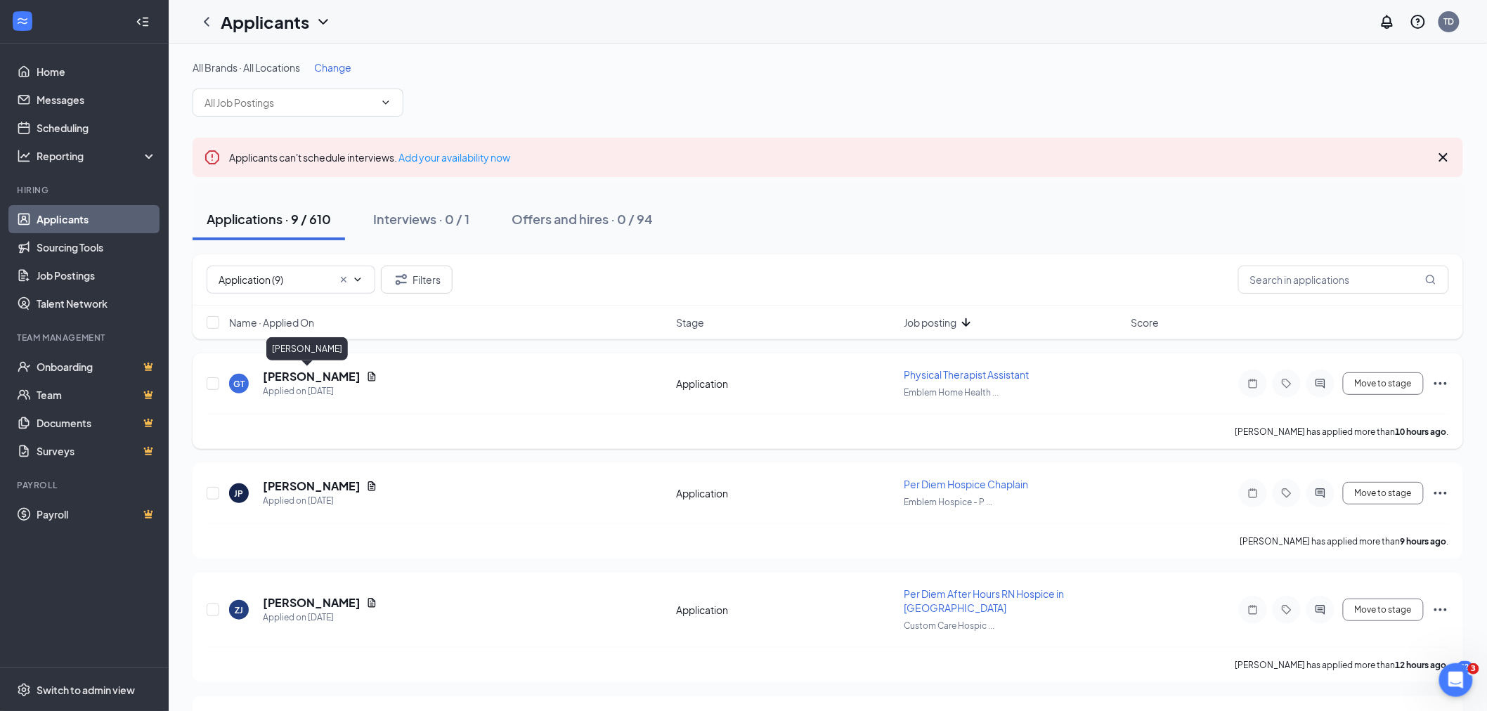
click at [317, 377] on h5 "[PERSON_NAME]" at bounding box center [312, 376] width 98 height 15
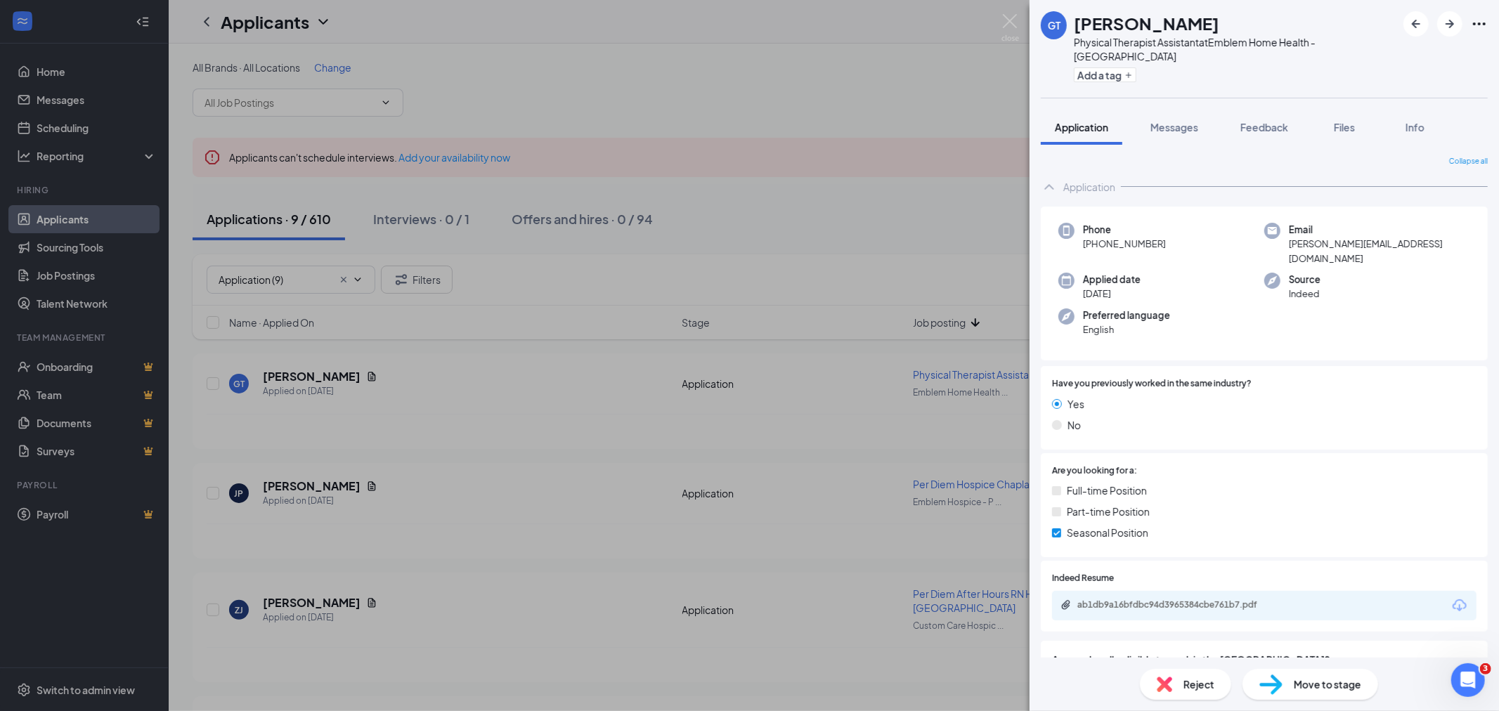
drag, startPoint x: 1080, startPoint y: 22, endPoint x: 1176, endPoint y: 23, distance: 96.3
click at [1186, 25] on div "[PERSON_NAME]" at bounding box center [1235, 23] width 323 height 24
copy h1 "[PERSON_NAME]"
click at [1232, 600] on div "ab1db9a16bfdbc94d3965384cbe761b7.pdf" at bounding box center [1175, 605] width 197 height 11
click at [1287, 600] on div "ab1db9a16bfdbc94d3965384cbe761b7.pdf" at bounding box center [1175, 605] width 228 height 11
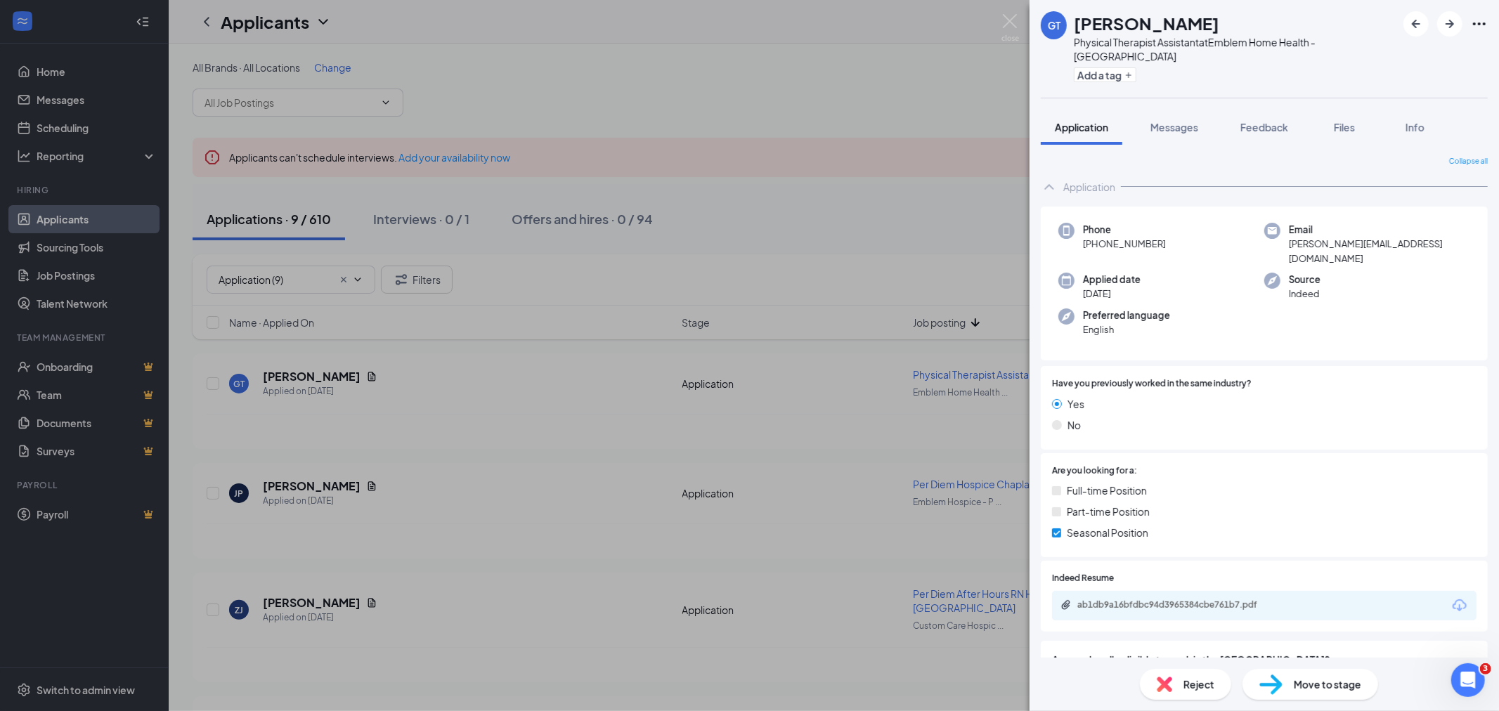
click at [1351, 686] on span "Move to stage" at bounding box center [1327, 684] width 67 height 15
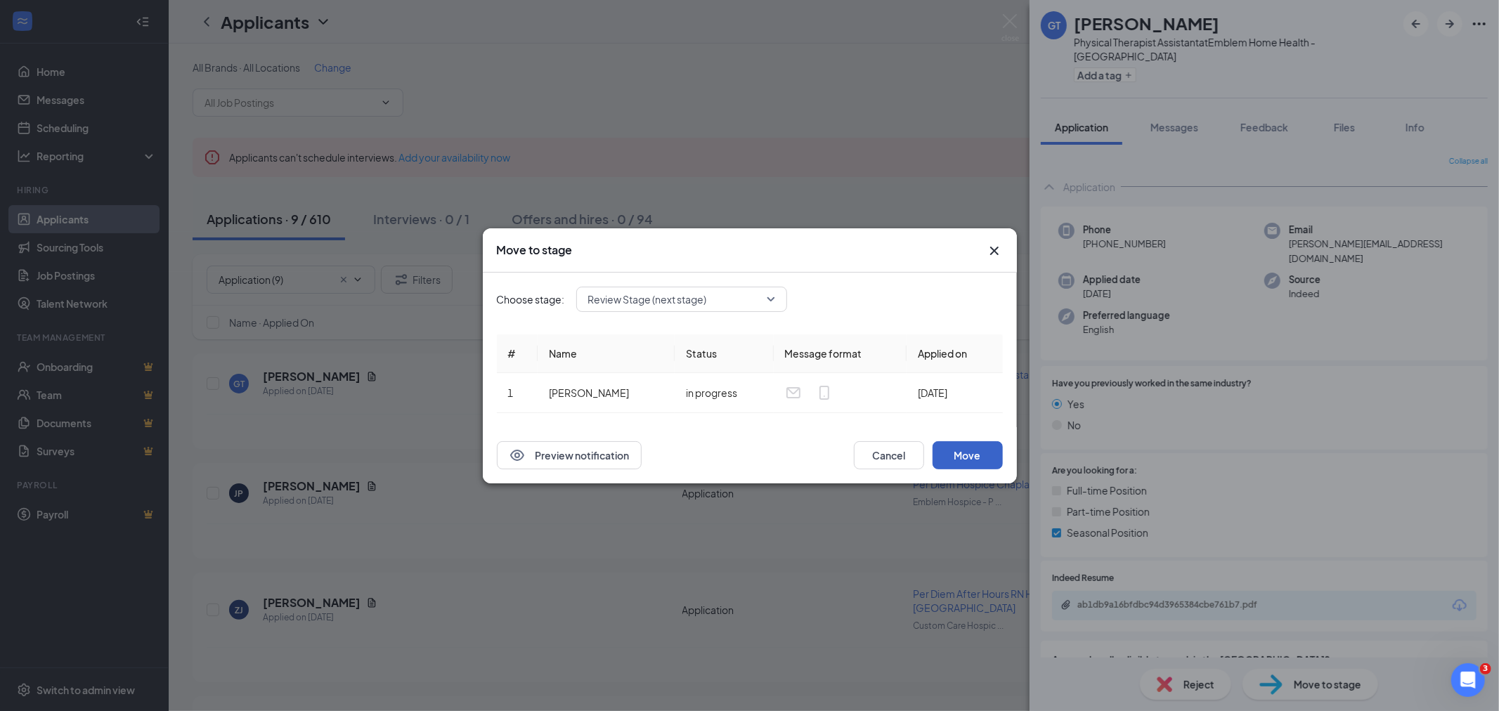
click at [974, 460] on button "Move" at bounding box center [968, 455] width 70 height 28
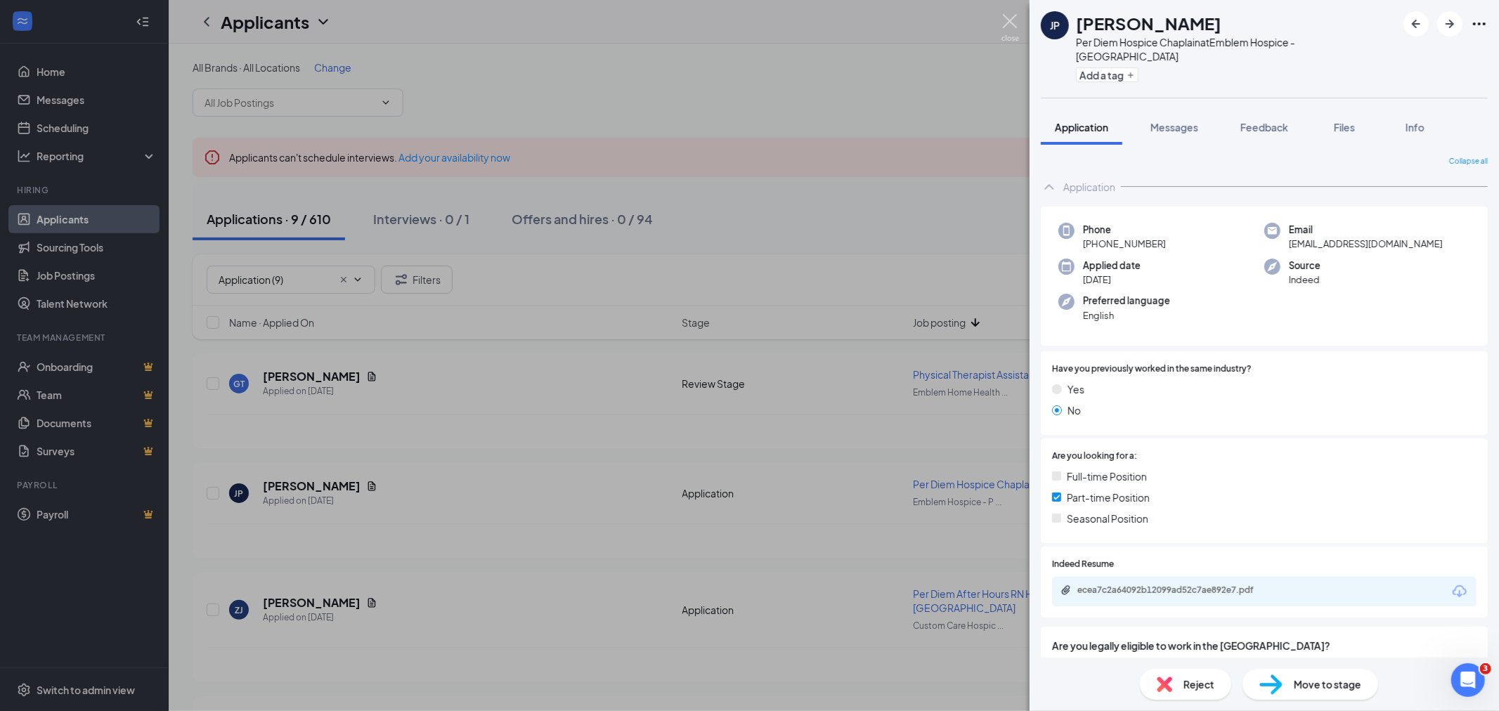
click at [1016, 19] on img at bounding box center [1011, 27] width 18 height 27
